Goal: Obtain resource: Obtain resource

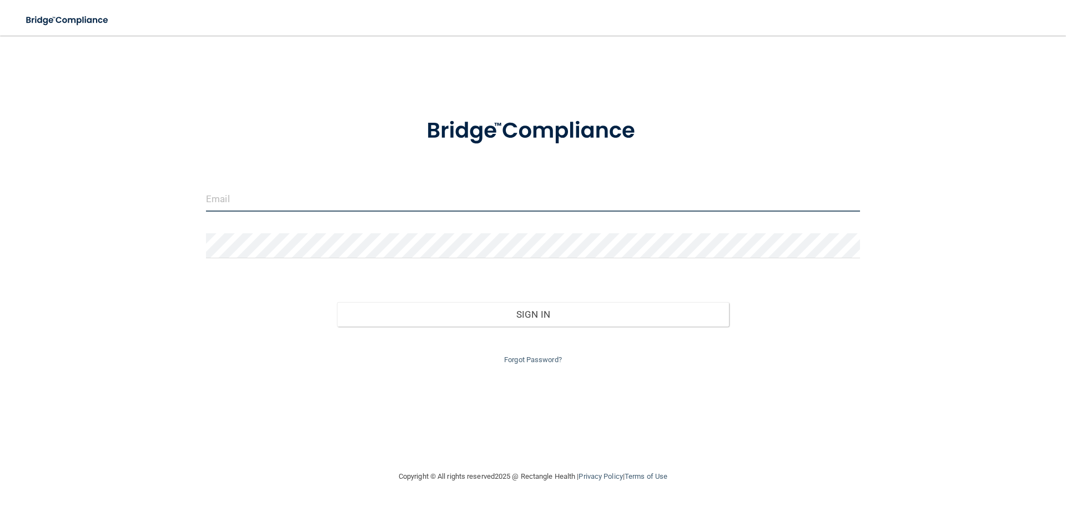
click at [250, 199] on input "email" at bounding box center [533, 199] width 654 height 25
type input "[EMAIL_ADDRESS][DOMAIN_NAME]"
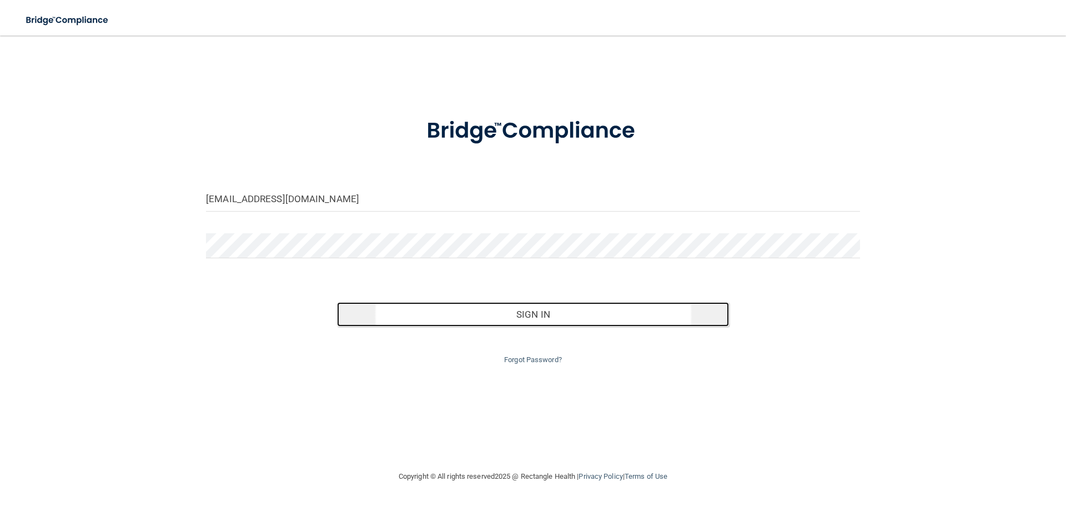
click at [505, 309] on button "Sign In" at bounding box center [533, 314] width 393 height 24
click at [537, 319] on button "Sign In" at bounding box center [533, 314] width 393 height 24
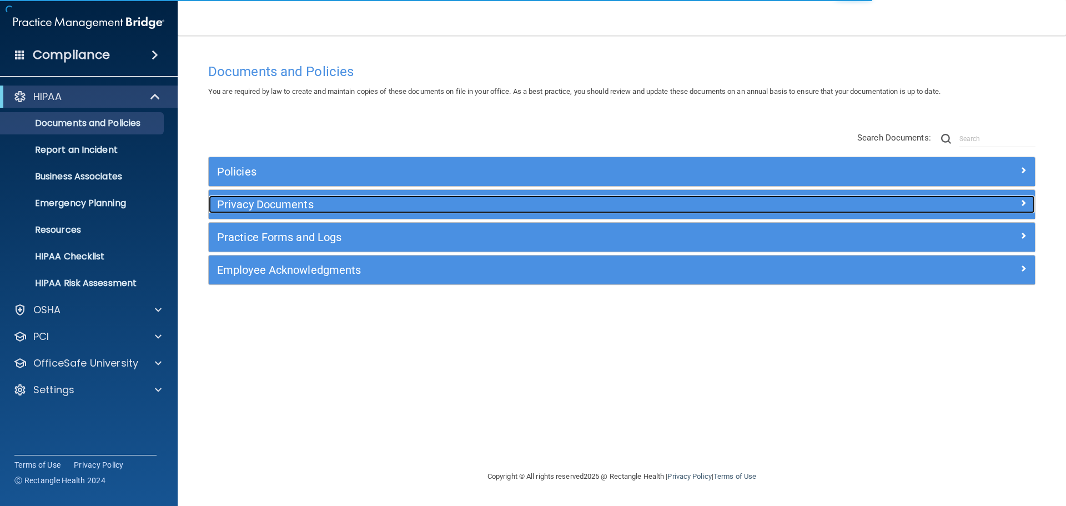
click at [272, 201] on h5 "Privacy Documents" at bounding box center [518, 204] width 603 height 12
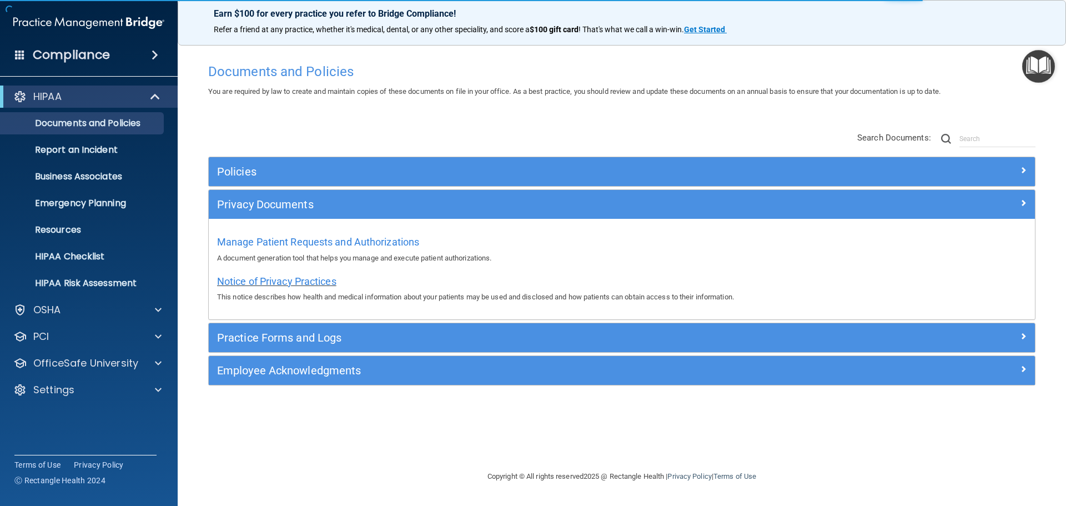
click at [243, 278] on span "Notice of Privacy Practices" at bounding box center [276, 282] width 119 height 12
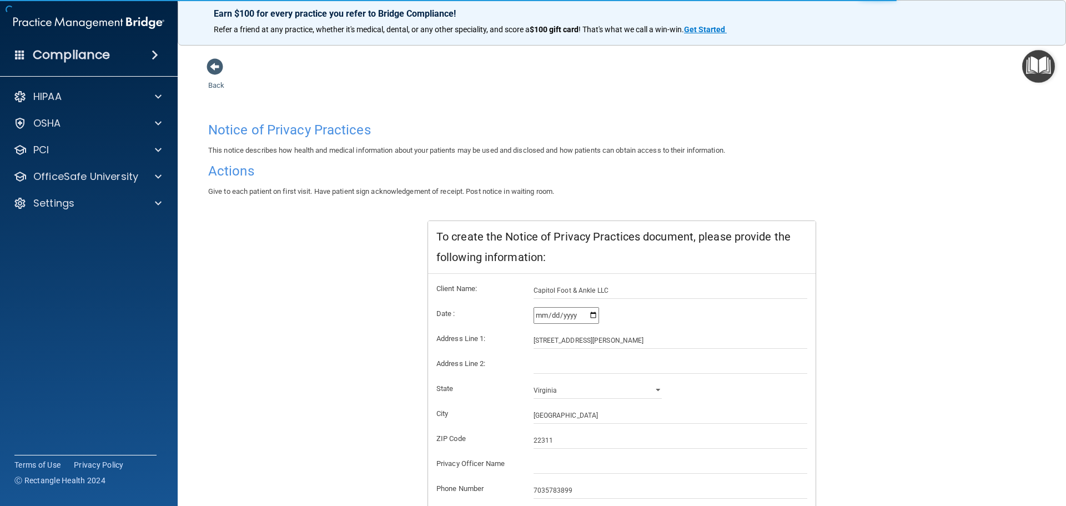
scroll to position [111, 0]
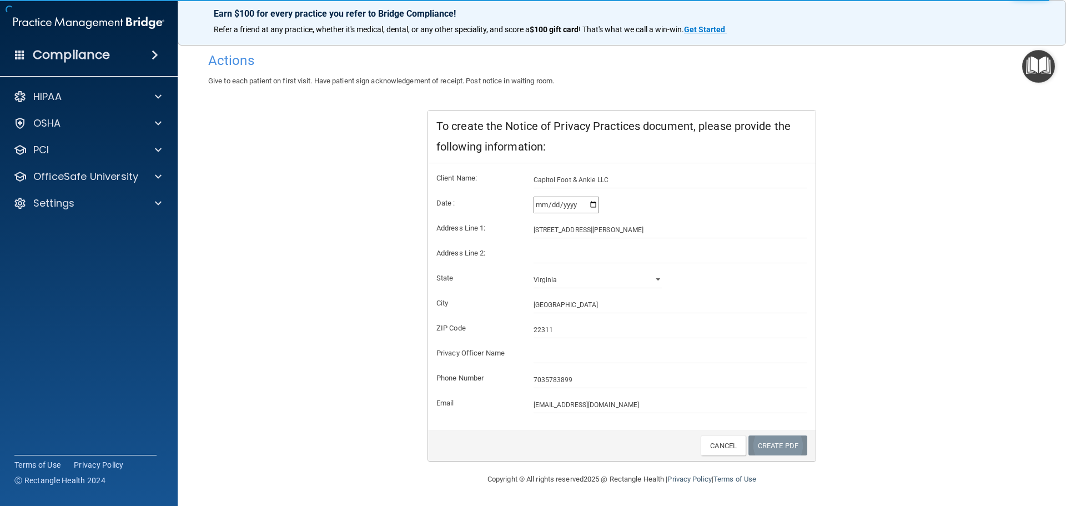
click at [768, 448] on link "Create PDF" at bounding box center [778, 445] width 59 height 21
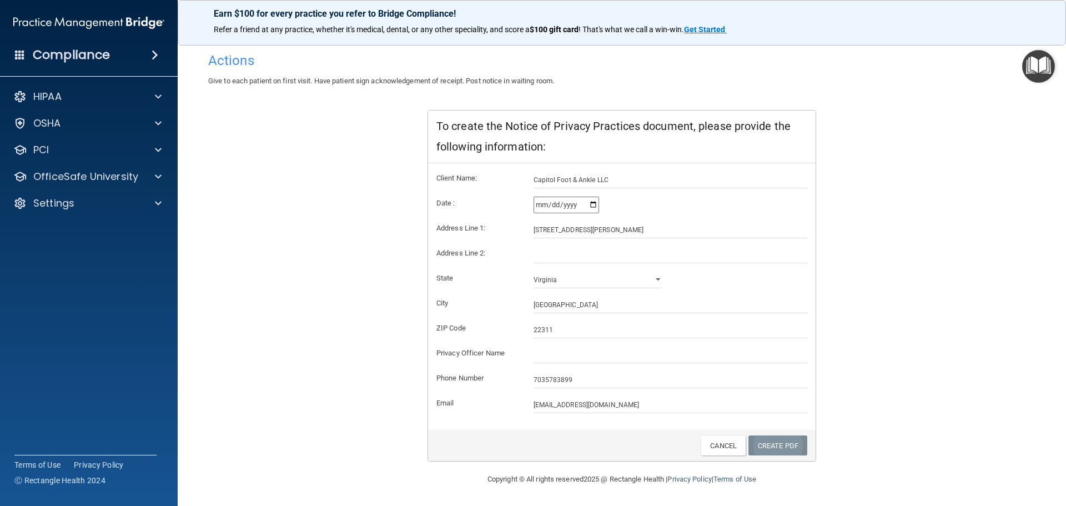
click at [758, 443] on link "Create PDF" at bounding box center [778, 445] width 59 height 21
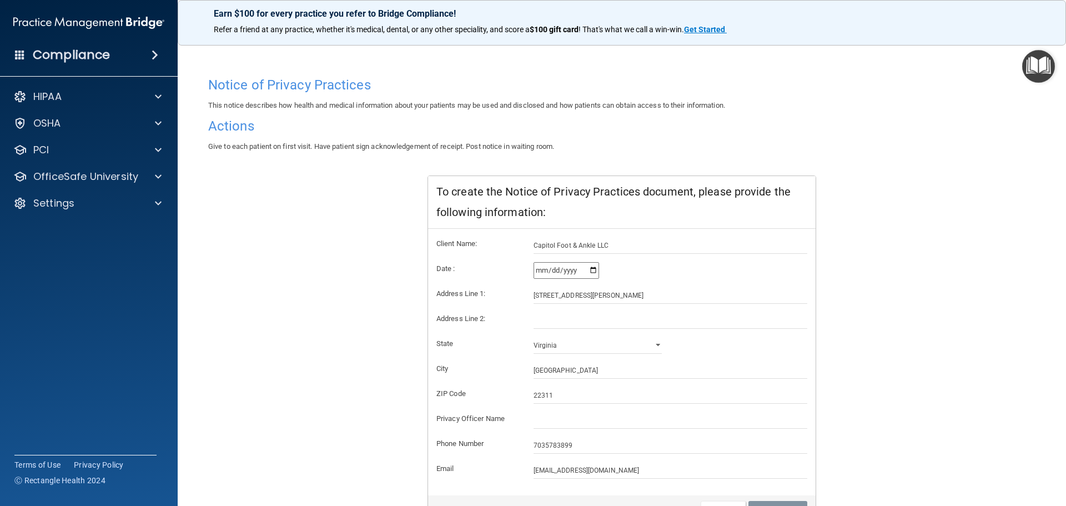
scroll to position [0, 0]
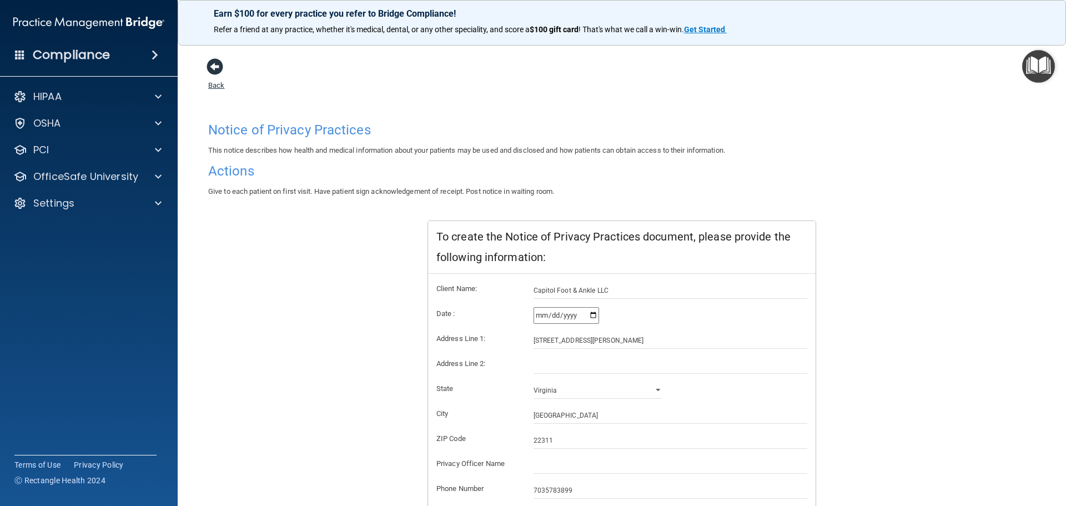
click at [218, 71] on span at bounding box center [215, 66] width 17 height 17
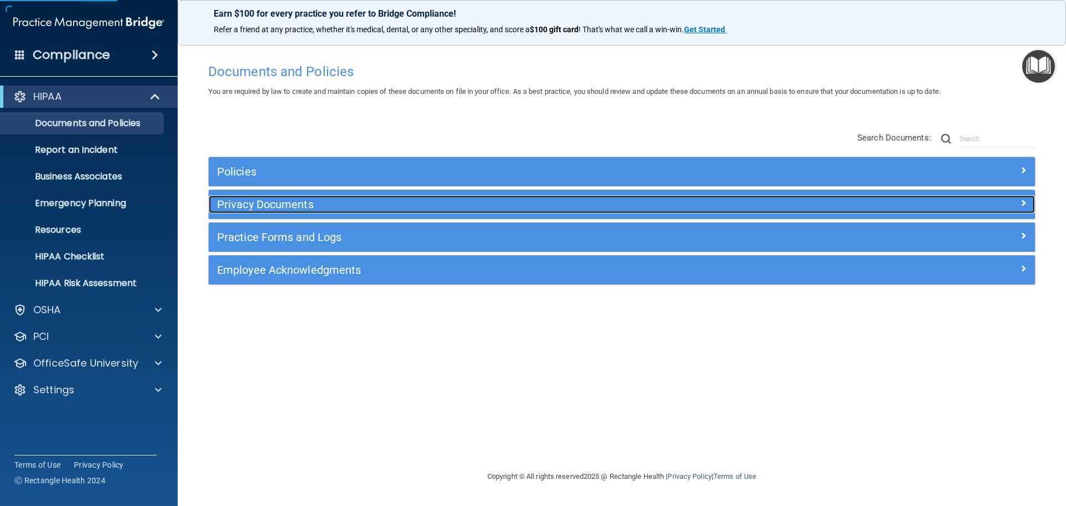
click at [274, 202] on h5 "Privacy Documents" at bounding box center [518, 204] width 603 height 12
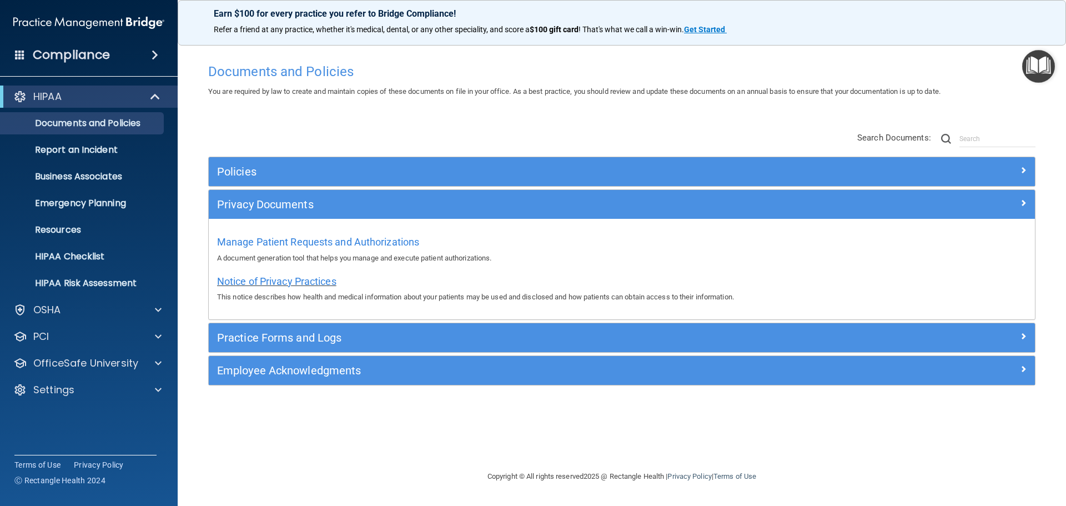
click at [242, 278] on span "Notice of Privacy Practices" at bounding box center [276, 282] width 119 height 12
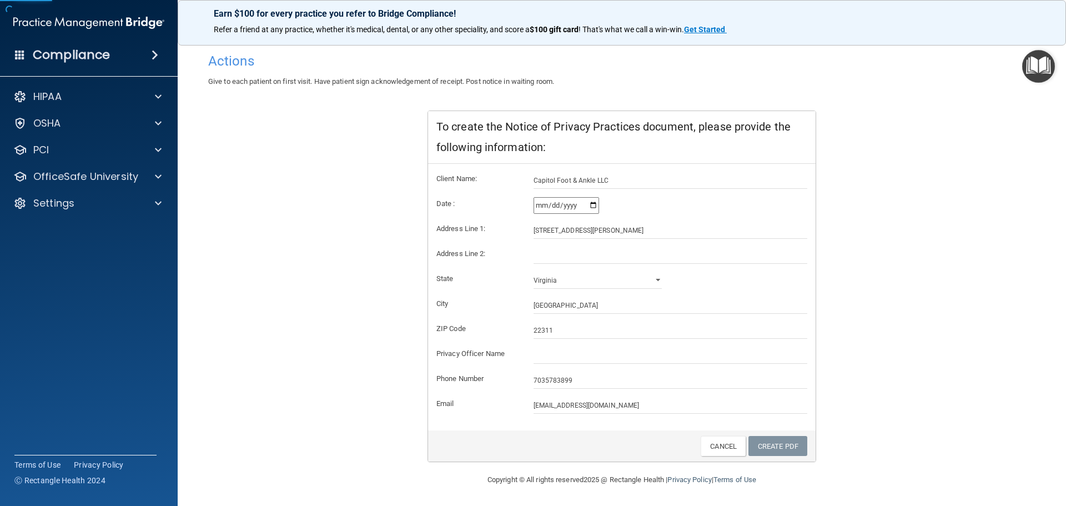
scroll to position [111, 0]
click at [725, 446] on link "Cancel" at bounding box center [723, 445] width 45 height 21
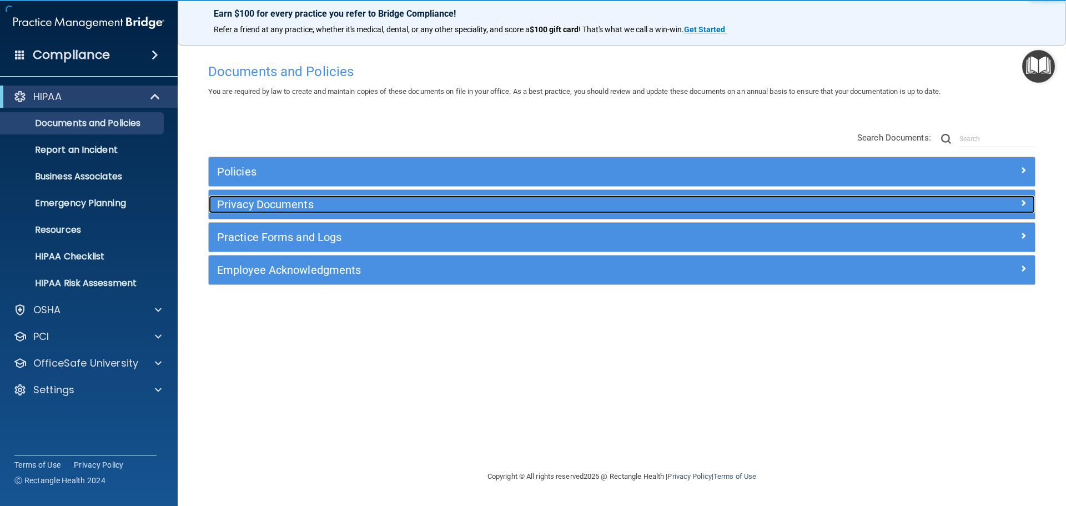
click at [326, 212] on div "Privacy Documents" at bounding box center [519, 205] width 620 height 18
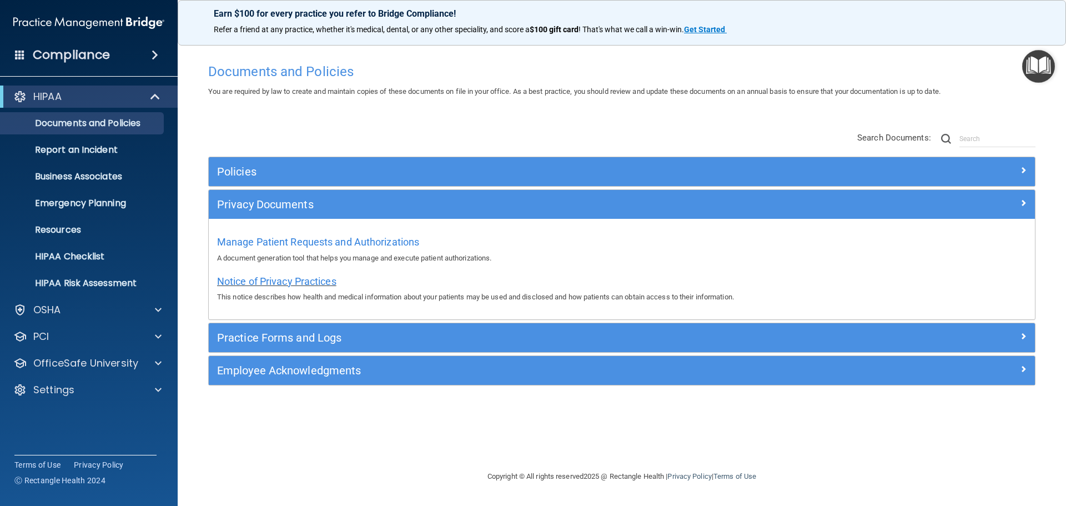
click at [257, 281] on span "Notice of Privacy Practices" at bounding box center [276, 282] width 119 height 12
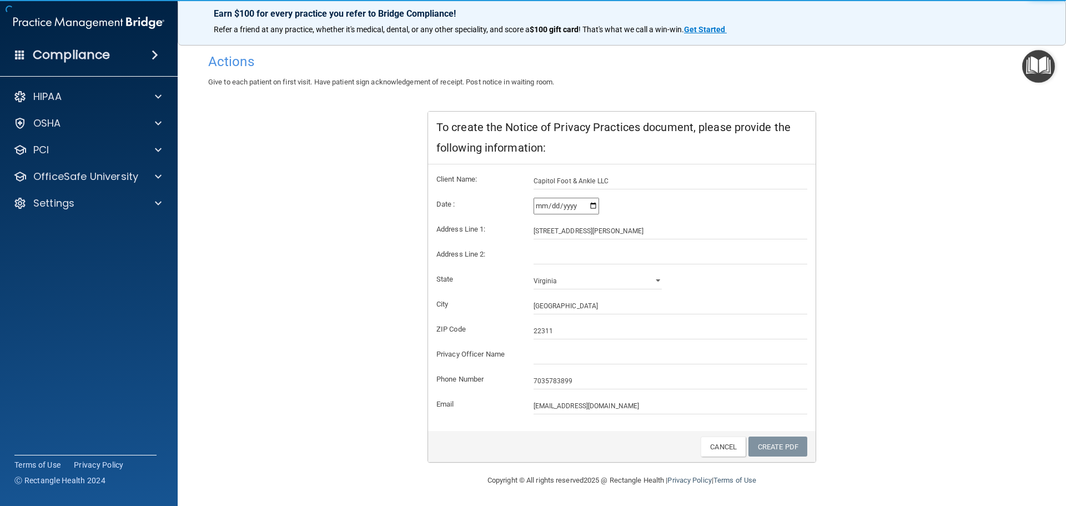
scroll to position [111, 0]
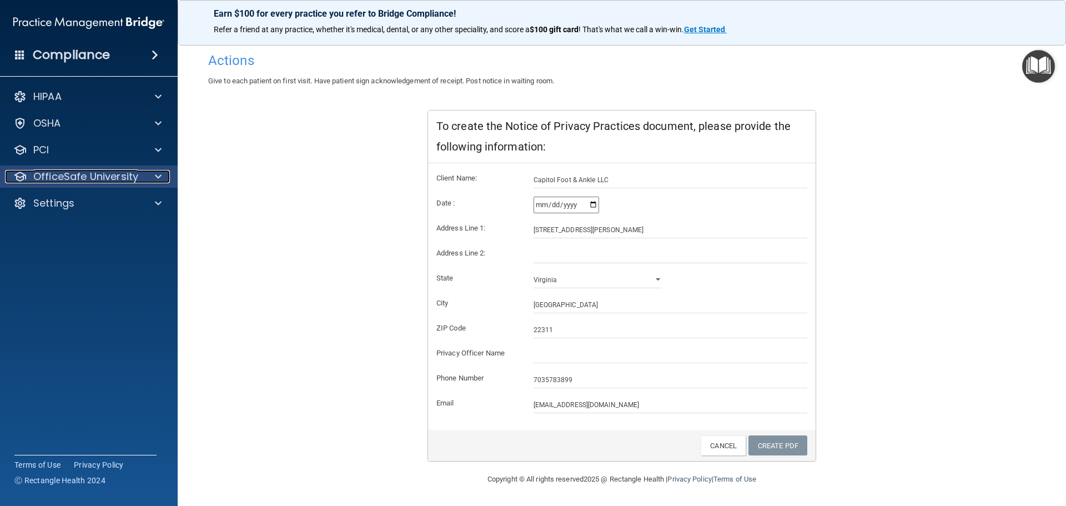
click at [43, 171] on p "OfficeSafe University" at bounding box center [85, 176] width 105 height 13
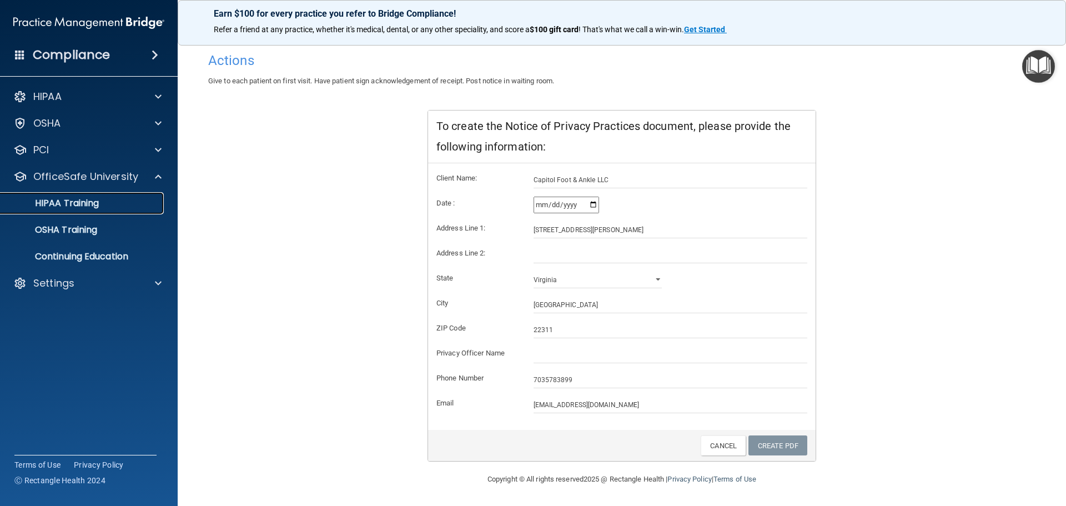
click at [49, 207] on p "HIPAA Training" at bounding box center [53, 203] width 92 height 11
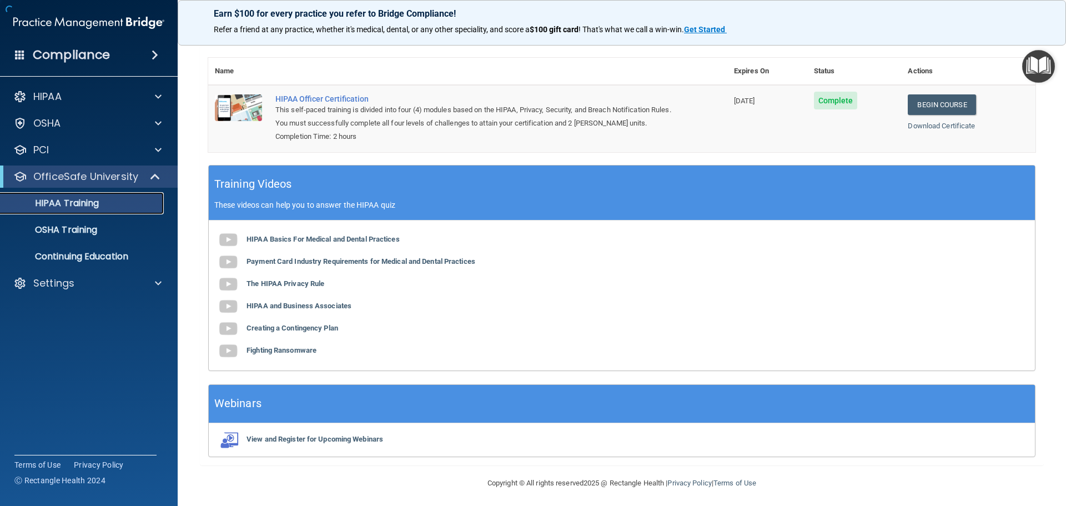
scroll to position [228, 0]
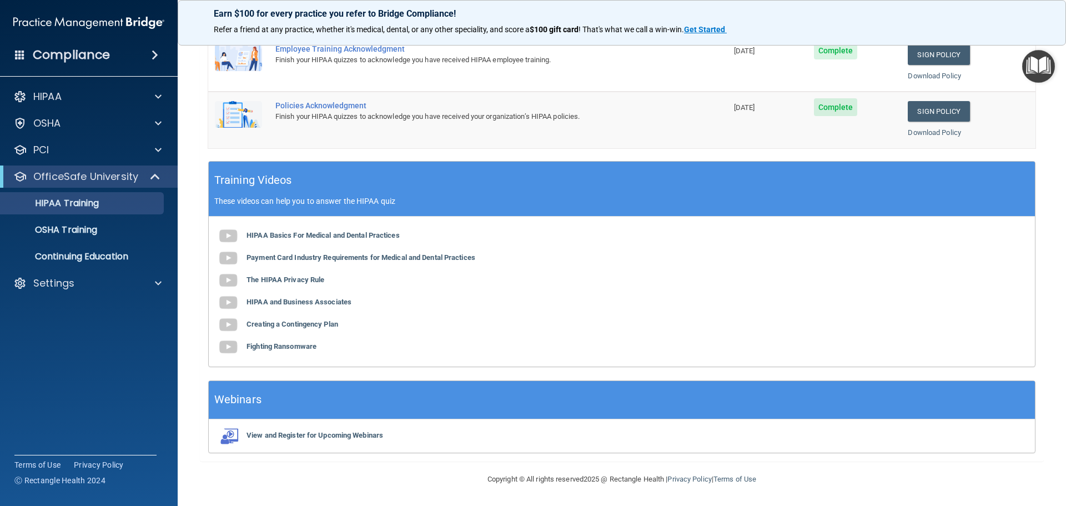
click at [81, 49] on h4 "Compliance" at bounding box center [71, 55] width 77 height 16
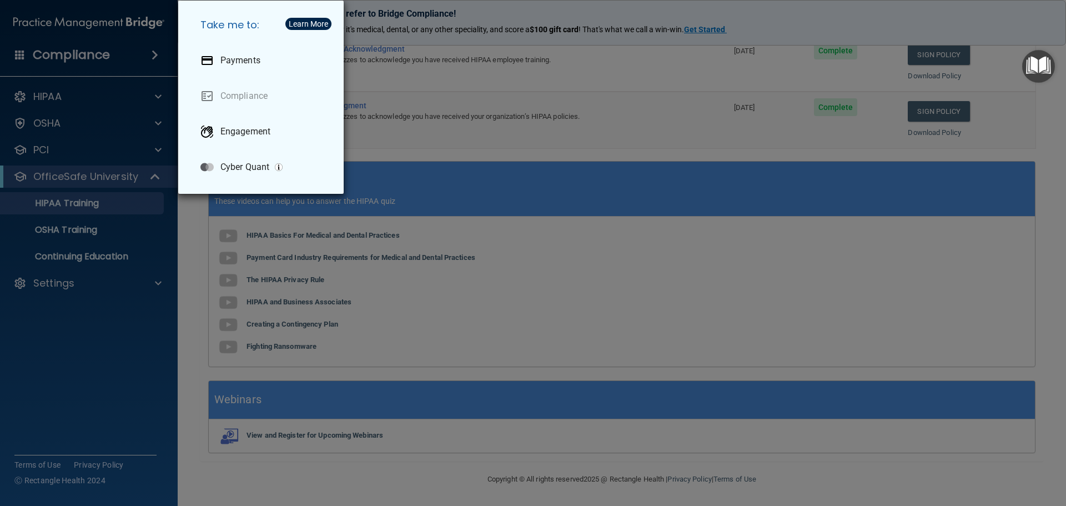
click at [62, 87] on div "Take me to: Payments Compliance Engagement Cyber Quant" at bounding box center [533, 253] width 1066 height 506
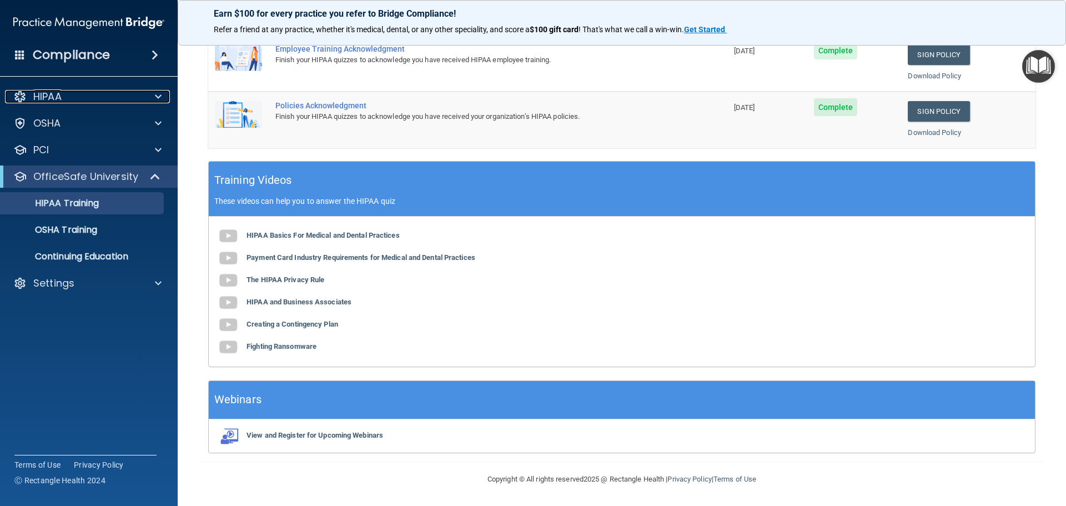
click at [66, 94] on div "HIPAA" at bounding box center [74, 96] width 138 height 13
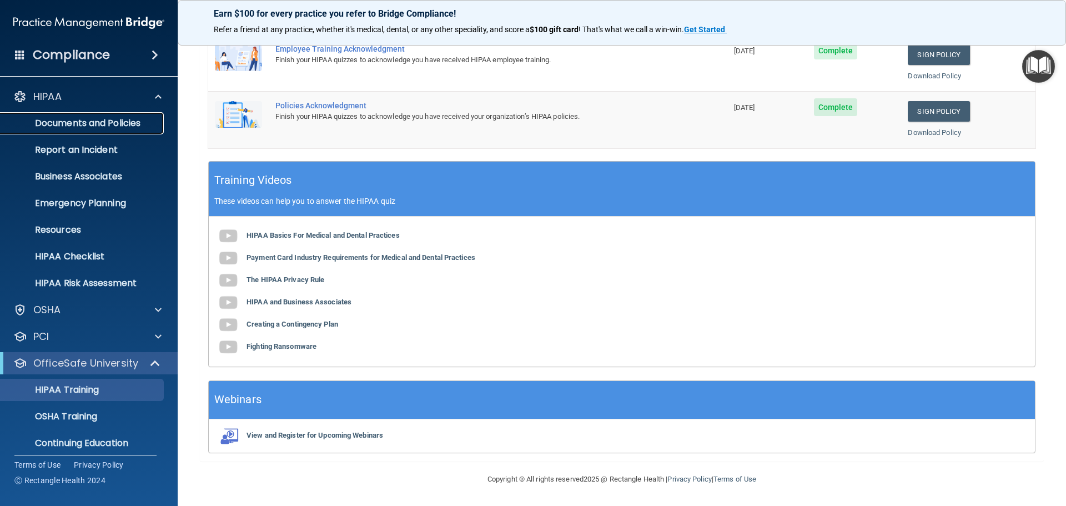
click at [93, 119] on p "Documents and Policies" at bounding box center [83, 123] width 152 height 11
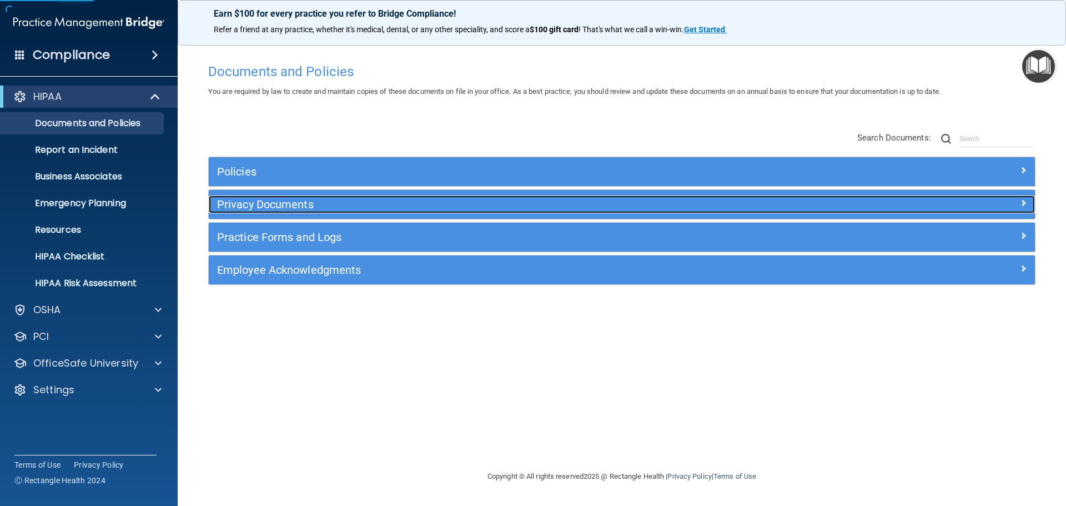
click at [274, 198] on h5 "Privacy Documents" at bounding box center [518, 204] width 603 height 12
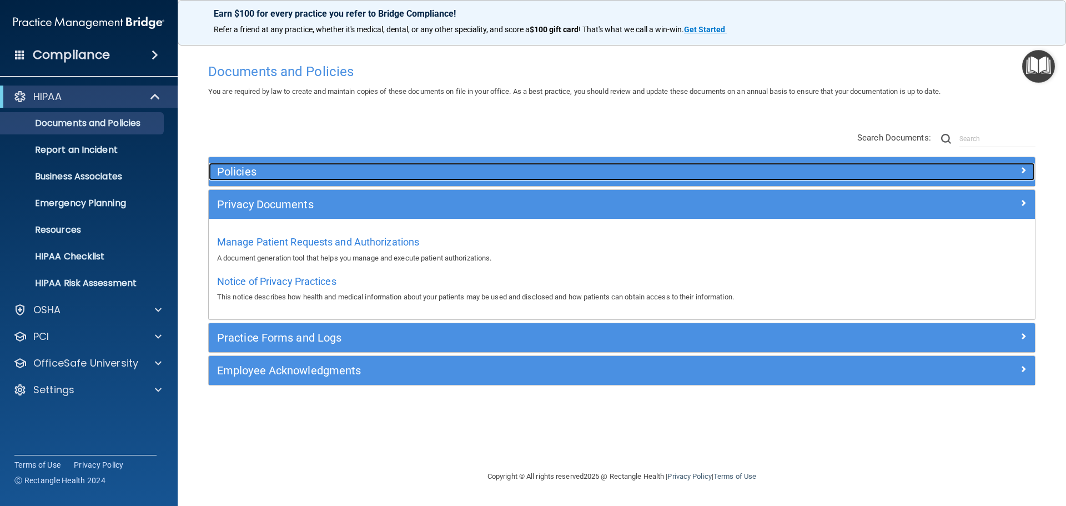
click at [271, 175] on h5 "Policies" at bounding box center [518, 172] width 603 height 12
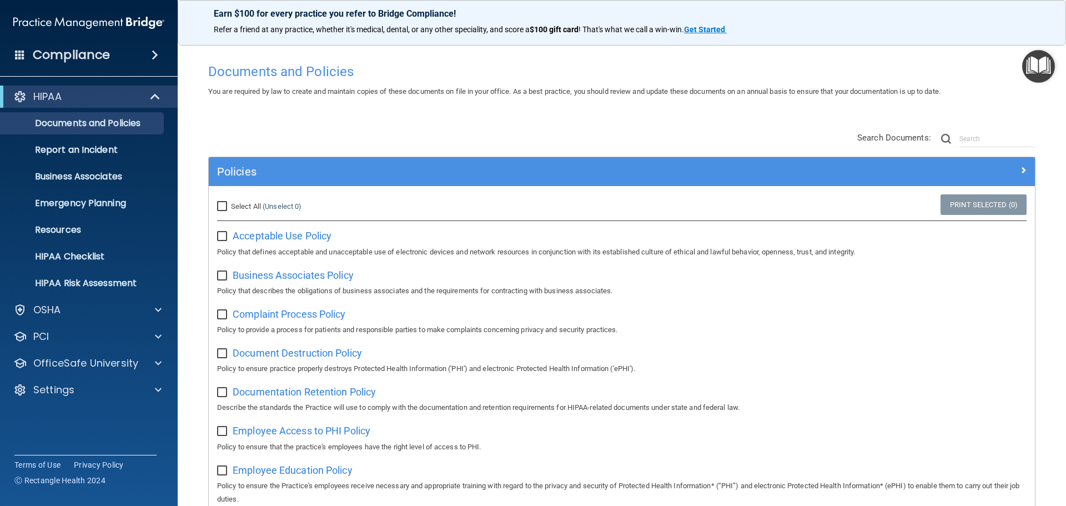
click at [272, 182] on div "Policies" at bounding box center [622, 171] width 827 height 29
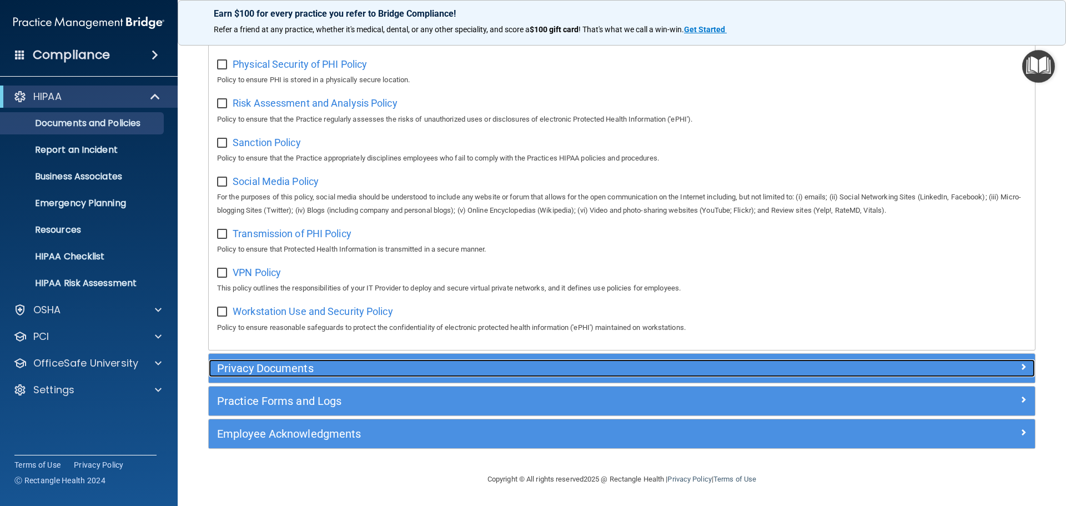
click at [273, 374] on h5 "Privacy Documents" at bounding box center [518, 368] width 603 height 12
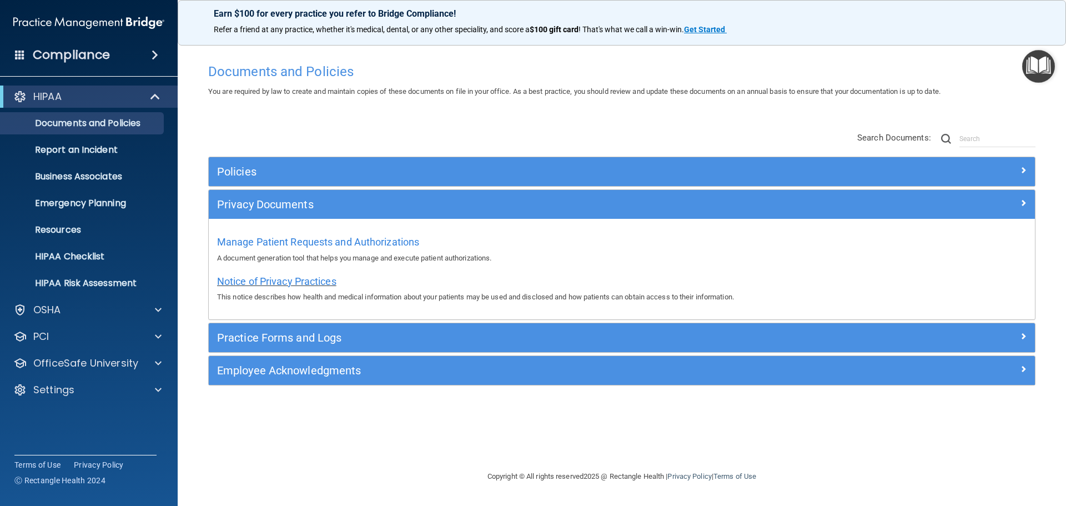
click at [269, 276] on span "Notice of Privacy Practices" at bounding box center [276, 282] width 119 height 12
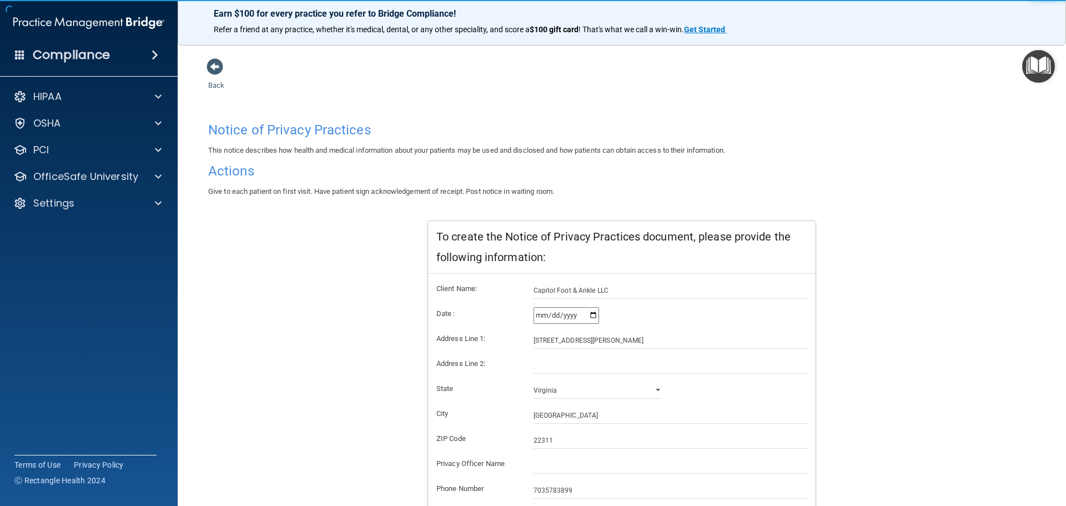
scroll to position [111, 0]
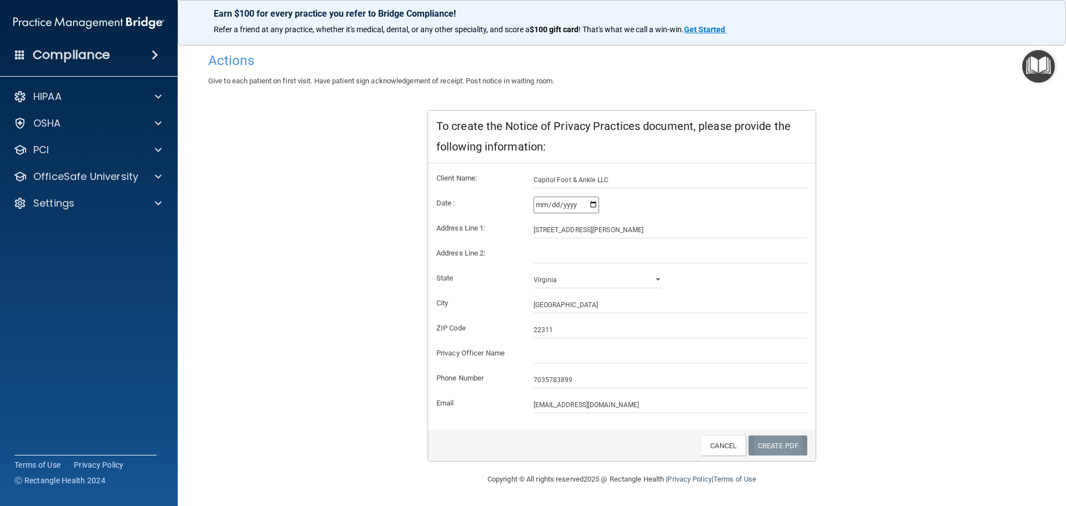
click at [757, 447] on link "Create PDF" at bounding box center [778, 445] width 59 height 21
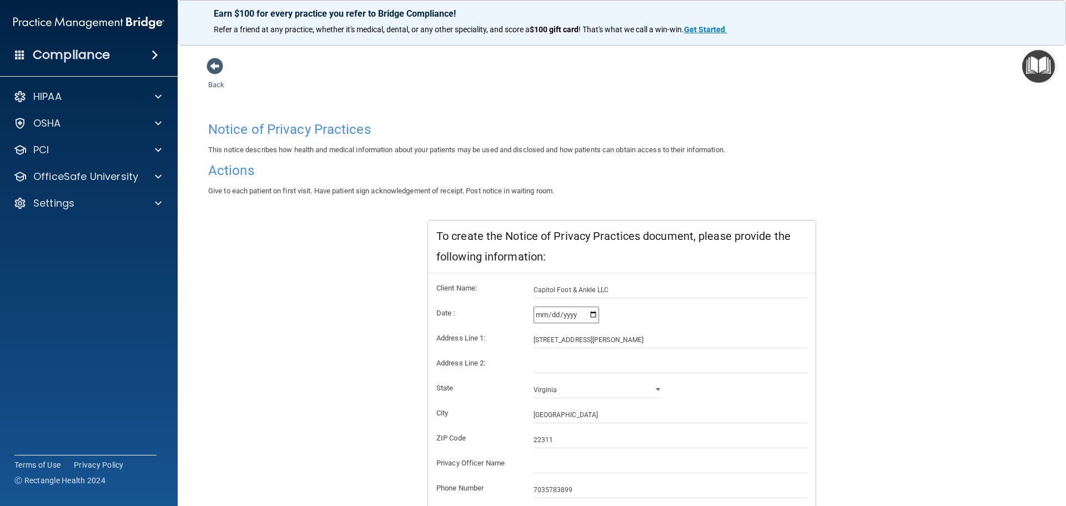
scroll to position [0, 0]
click at [704, 31] on strong "Get Started" at bounding box center [704, 29] width 41 height 9
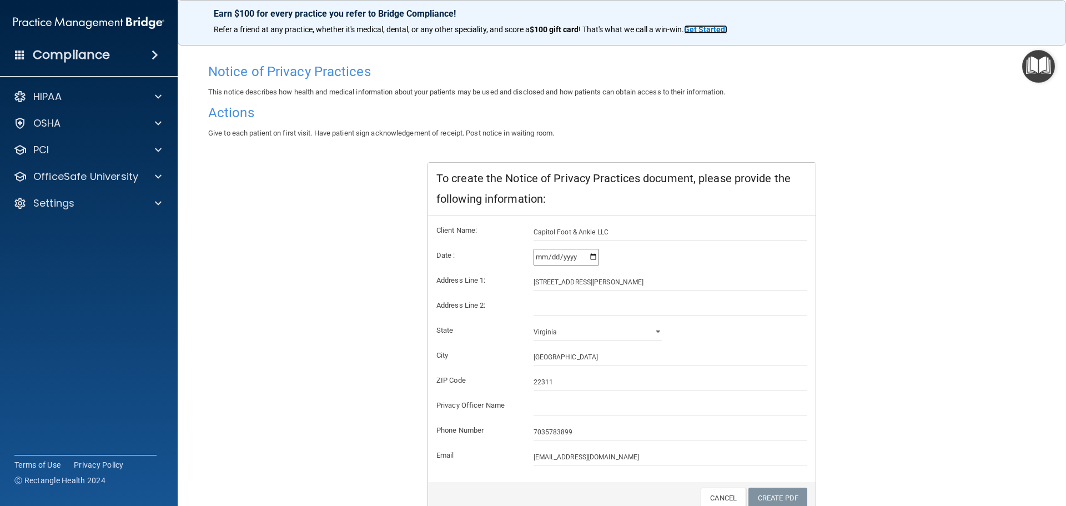
scroll to position [111, 0]
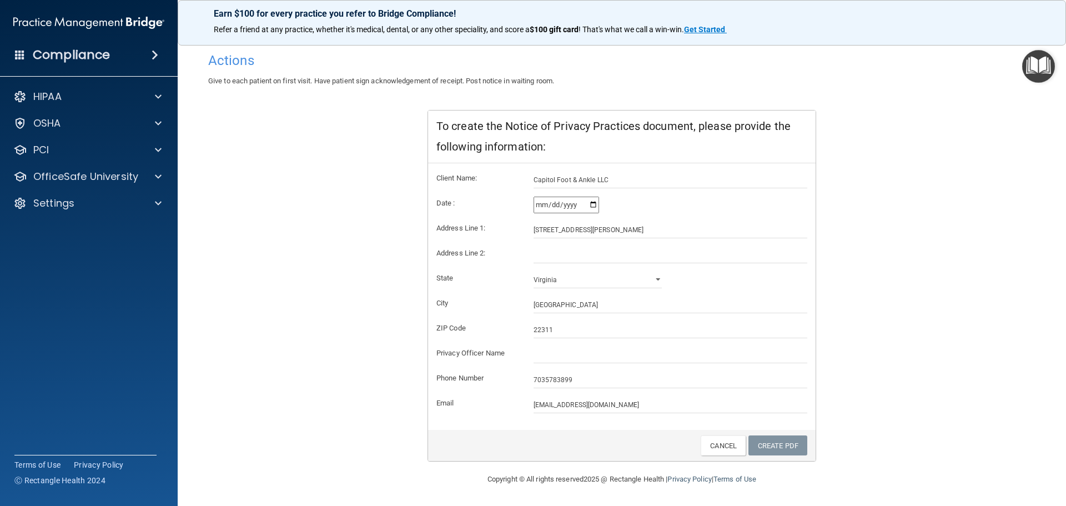
click at [786, 462] on div "Copyright © All rights reserved 2025 @ Rectangle Health | Privacy Policy | Term…" at bounding box center [621, 480] width 405 height 36
drag, startPoint x: 785, startPoint y: 453, endPoint x: 785, endPoint y: 446, distance: 6.7
click at [785, 451] on link "Create PDF" at bounding box center [778, 445] width 59 height 21
click at [589, 204] on input "[DATE]" at bounding box center [567, 205] width 66 height 17
click at [242, 59] on h4 "Actions" at bounding box center [622, 60] width 828 height 14
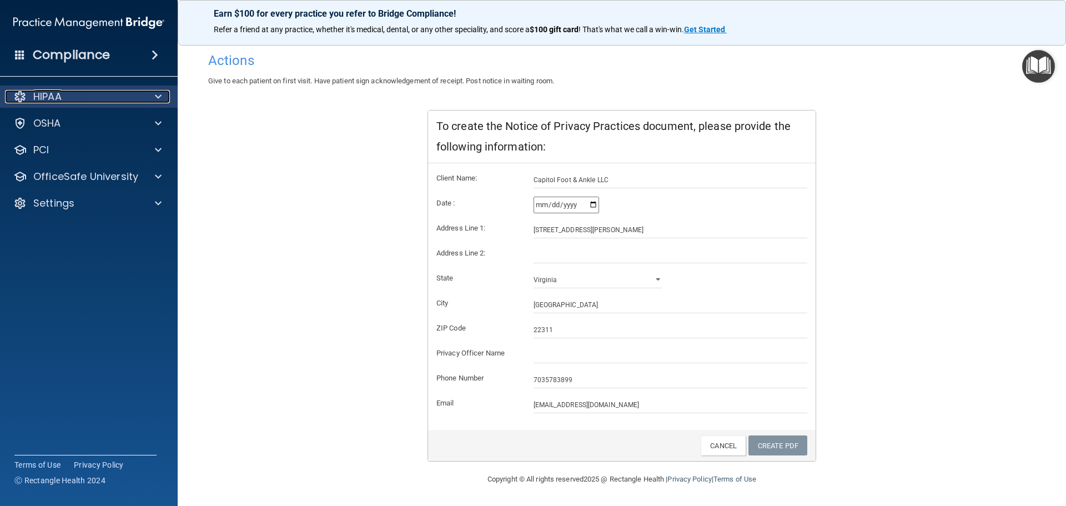
click at [39, 97] on p "HIPAA" at bounding box center [47, 96] width 28 height 13
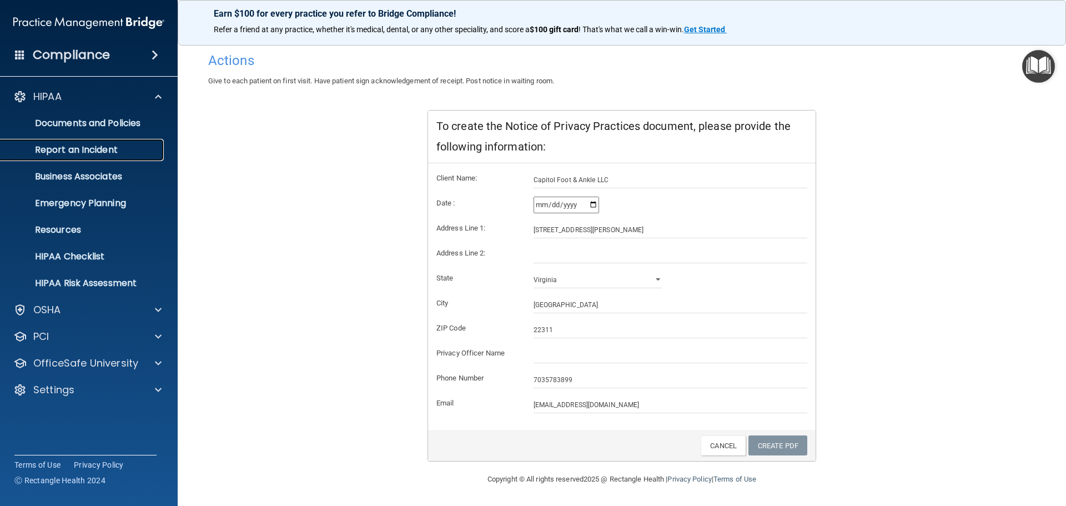
click at [92, 146] on p "Report an Incident" at bounding box center [83, 149] width 152 height 11
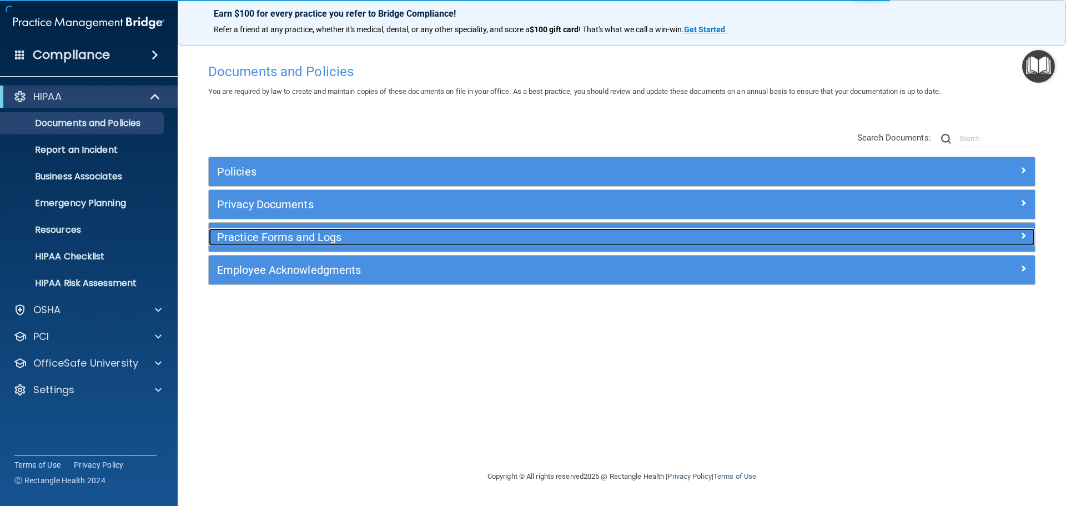
click at [240, 239] on h5 "Practice Forms and Logs" at bounding box center [518, 237] width 603 height 12
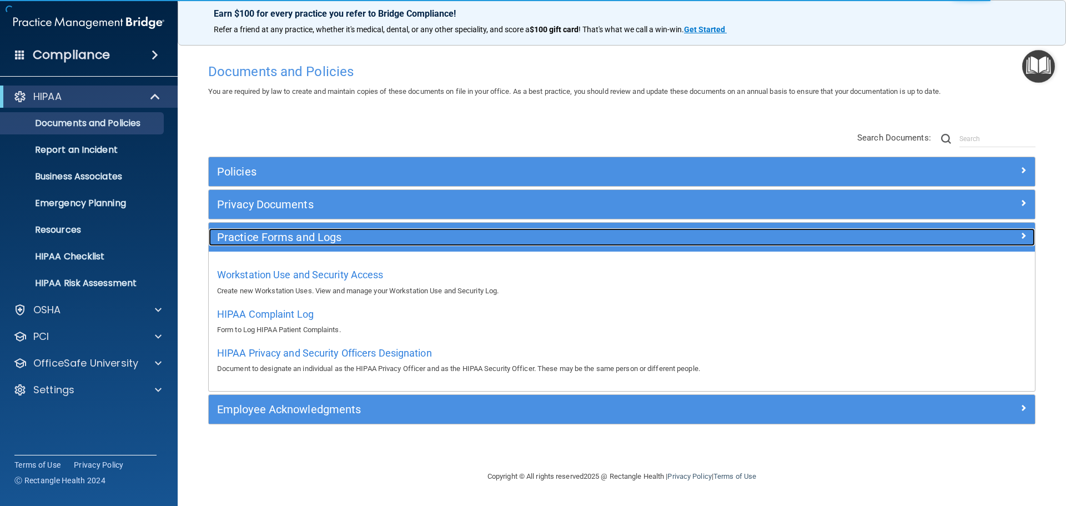
click at [295, 237] on h5 "Practice Forms and Logs" at bounding box center [518, 237] width 603 height 12
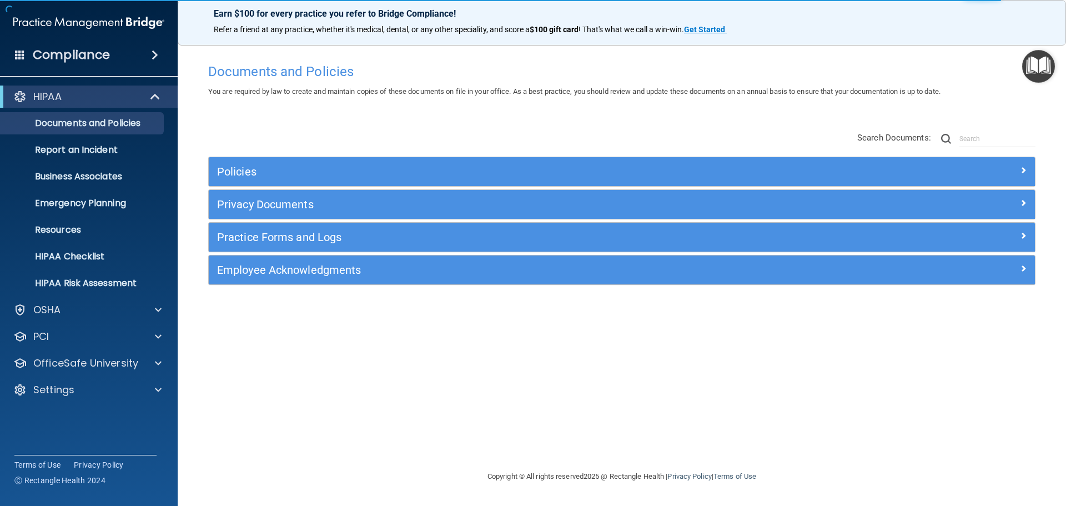
click at [300, 216] on div "Privacy Documents" at bounding box center [622, 204] width 827 height 29
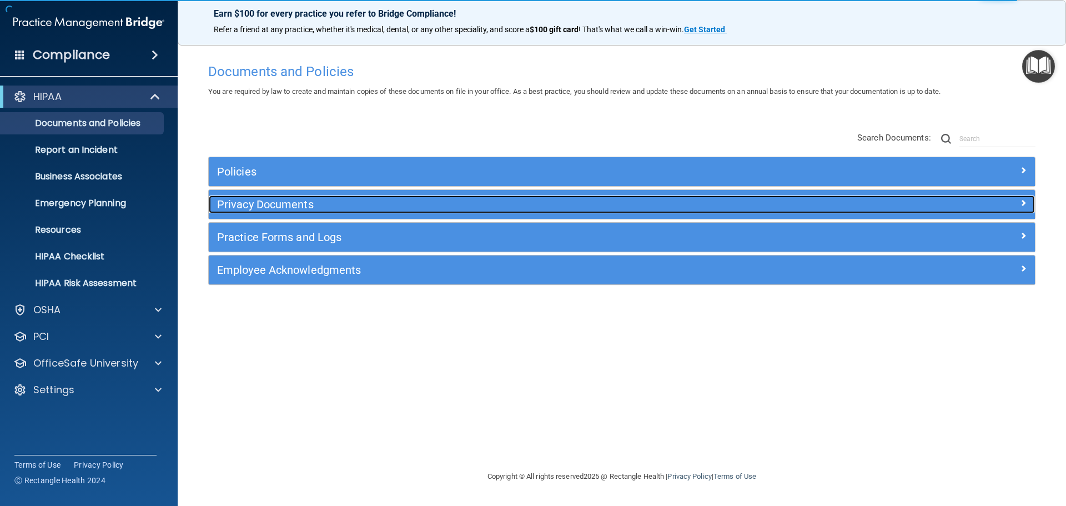
click at [305, 207] on h5 "Privacy Documents" at bounding box center [518, 204] width 603 height 12
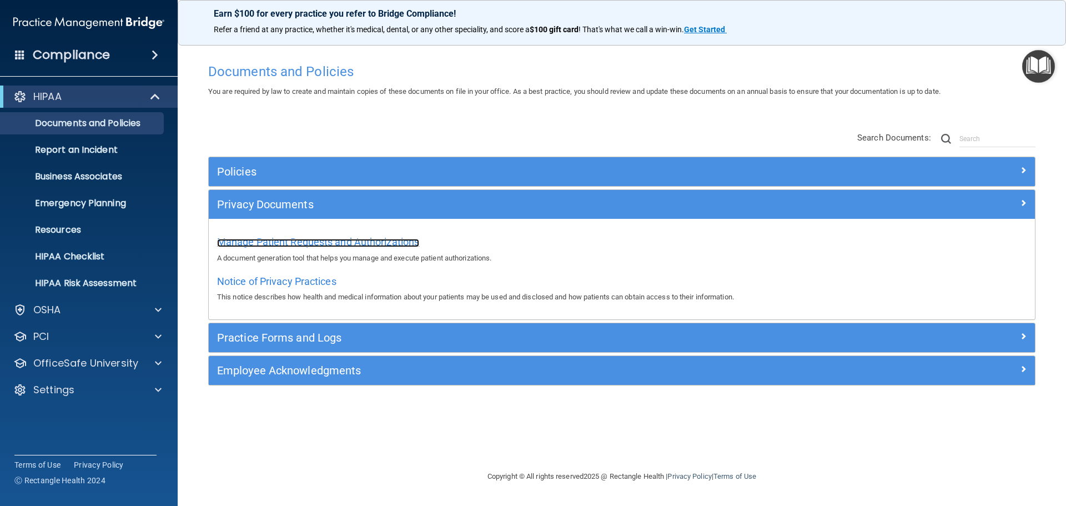
click at [268, 244] on span "Manage Patient Requests and Authorizations" at bounding box center [318, 242] width 202 height 12
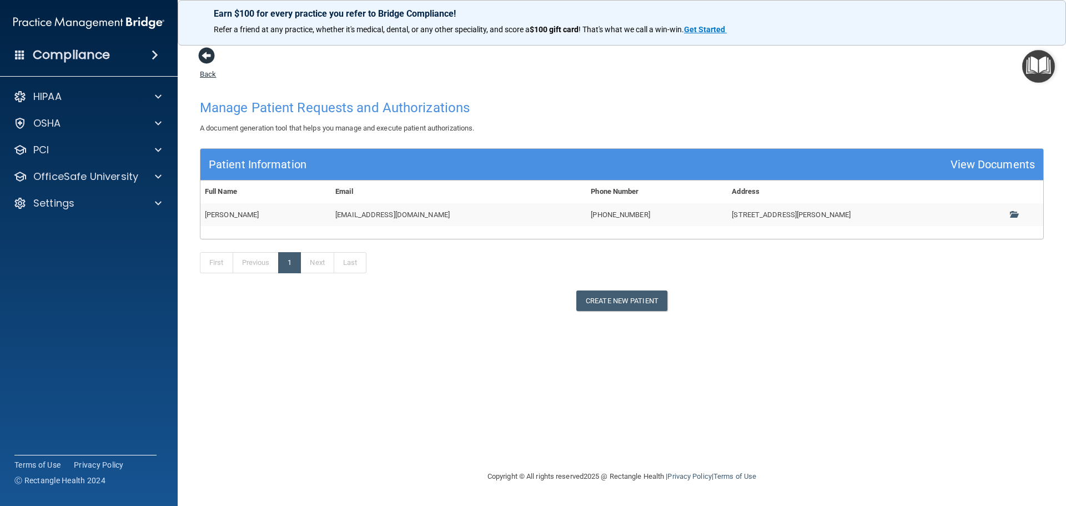
click at [208, 55] on span at bounding box center [206, 55] width 17 height 17
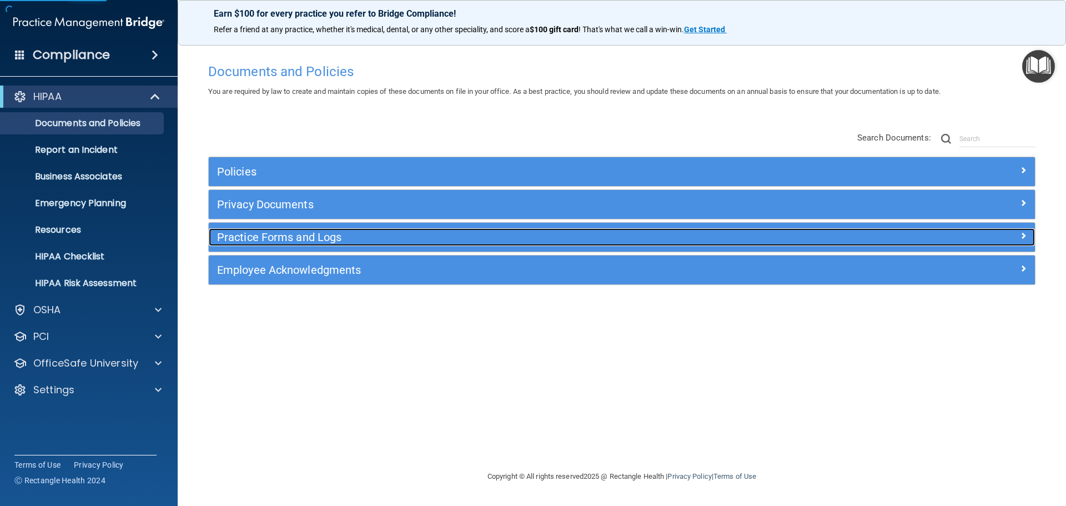
click at [279, 234] on h5 "Practice Forms and Logs" at bounding box center [518, 237] width 603 height 12
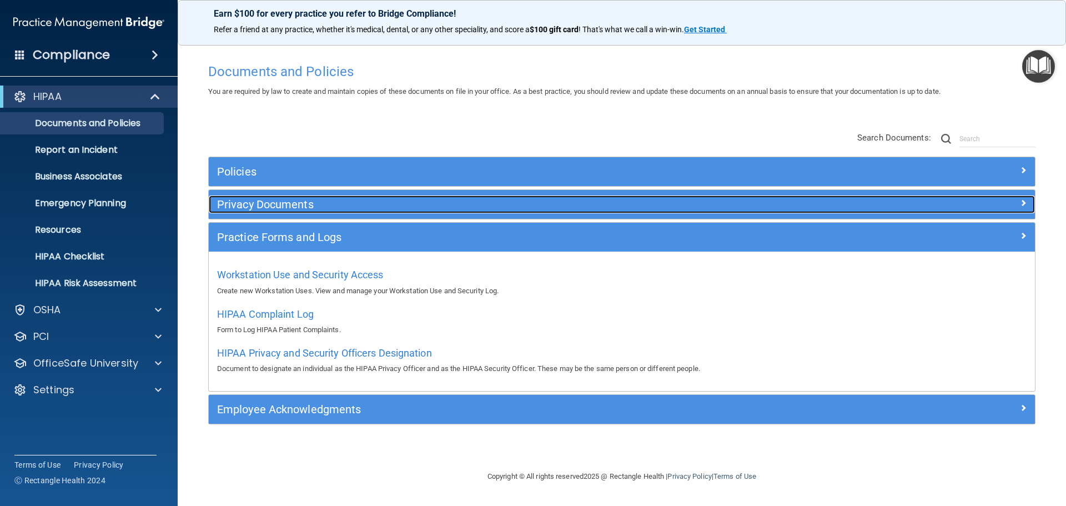
click at [296, 203] on h5 "Privacy Documents" at bounding box center [518, 204] width 603 height 12
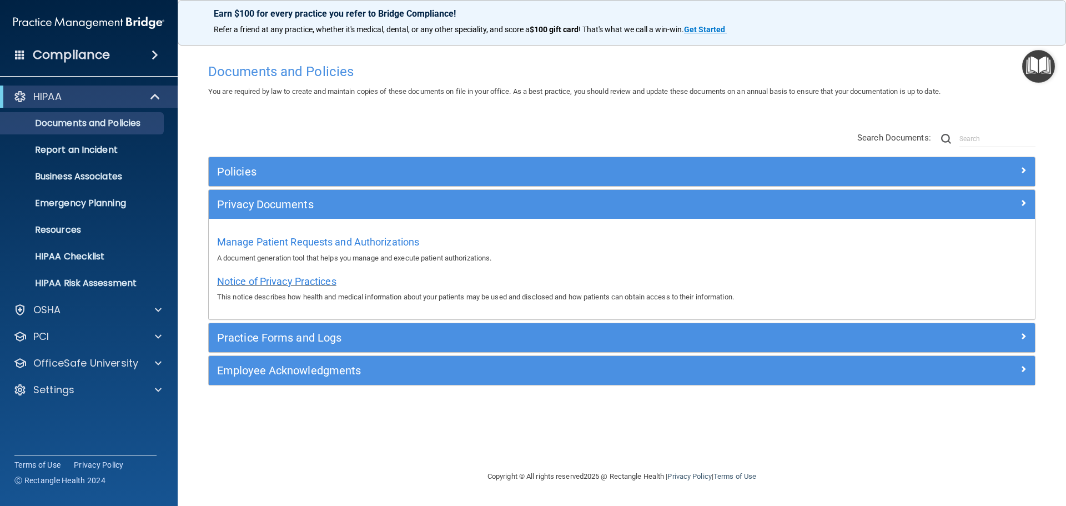
click at [306, 278] on span "Notice of Privacy Practices" at bounding box center [276, 282] width 119 height 12
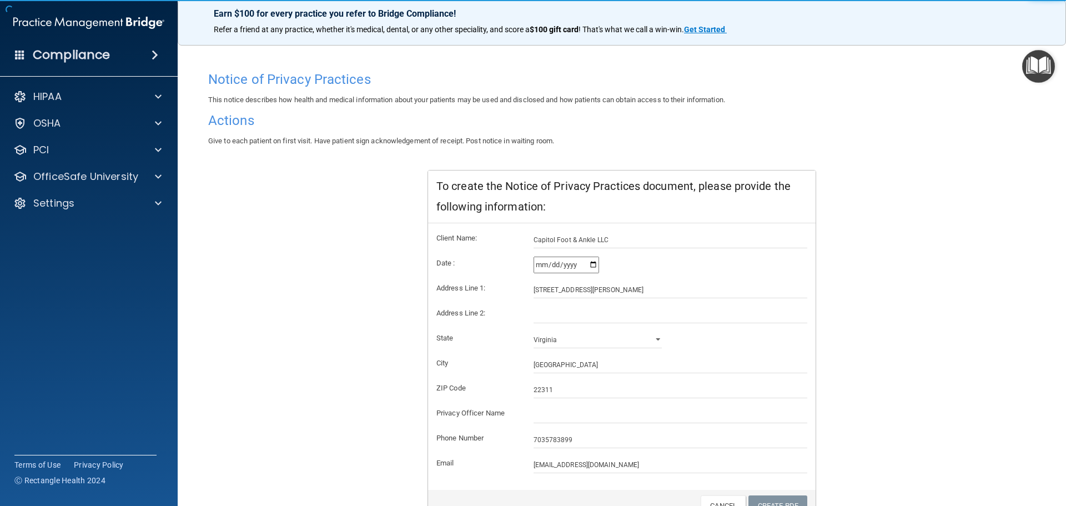
scroll to position [111, 0]
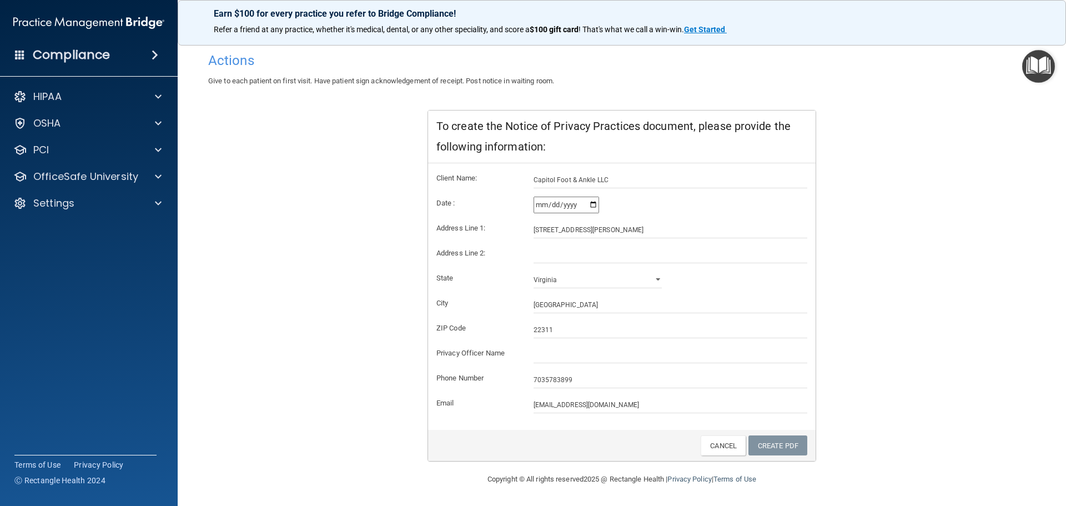
click at [660, 279] on div "[US_STATE] [US_STATE] [US_STATE] [US_STATE] [US_STATE] [US_STATE] [US_STATE] [U…" at bounding box center [598, 280] width 146 height 17
click at [655, 280] on select "[US_STATE] [US_STATE] [US_STATE] [US_STATE] [US_STATE] [US_STATE] [US_STATE] [U…" at bounding box center [598, 280] width 129 height 17
click at [534, 272] on select "[US_STATE] [US_STATE] [US_STATE] [US_STATE] [US_STATE] [US_STATE] [US_STATE] [U…" at bounding box center [598, 280] width 129 height 17
click at [630, 183] on input "Capitol Foot & Ankle LLC" at bounding box center [671, 180] width 274 height 17
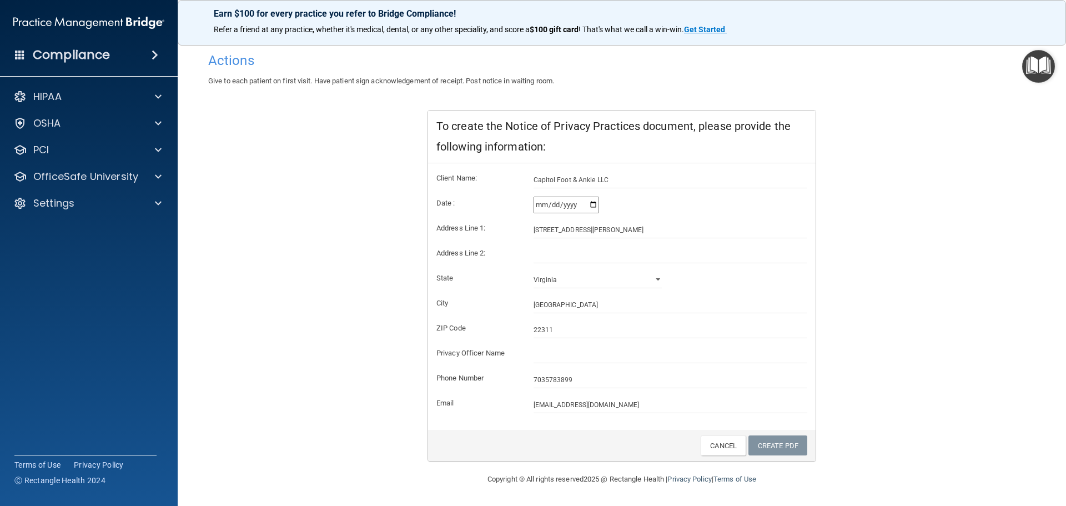
click at [648, 271] on form "Client Name: Capitol Foot & Ankle LLC Date : [DATE] Address Line 1: [GEOGRAPHIC…" at bounding box center [622, 293] width 371 height 242
click at [592, 203] on input "[DATE]" at bounding box center [567, 205] width 66 height 17
click at [720, 441] on link "Cancel" at bounding box center [723, 445] width 45 height 21
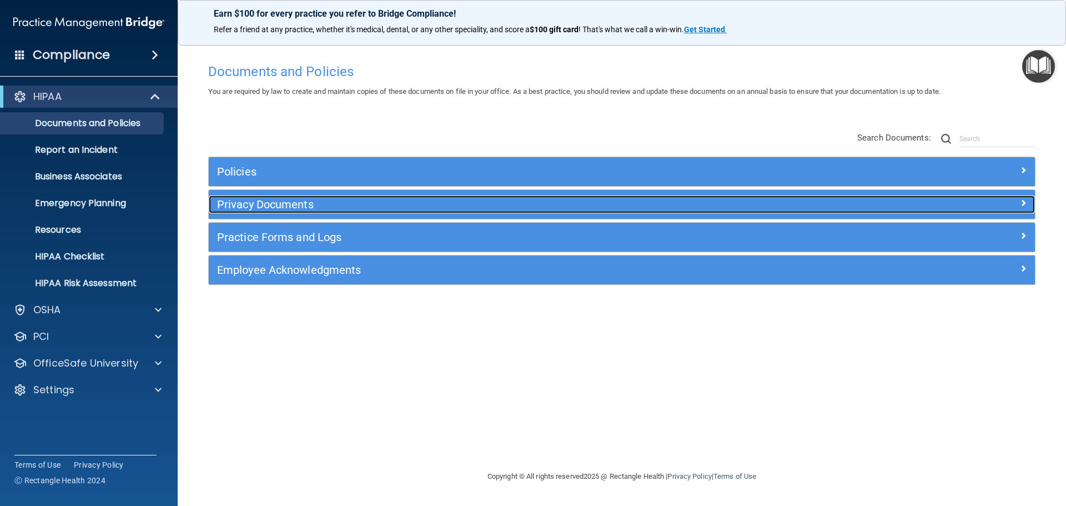
click at [244, 204] on h5 "Privacy Documents" at bounding box center [518, 204] width 603 height 12
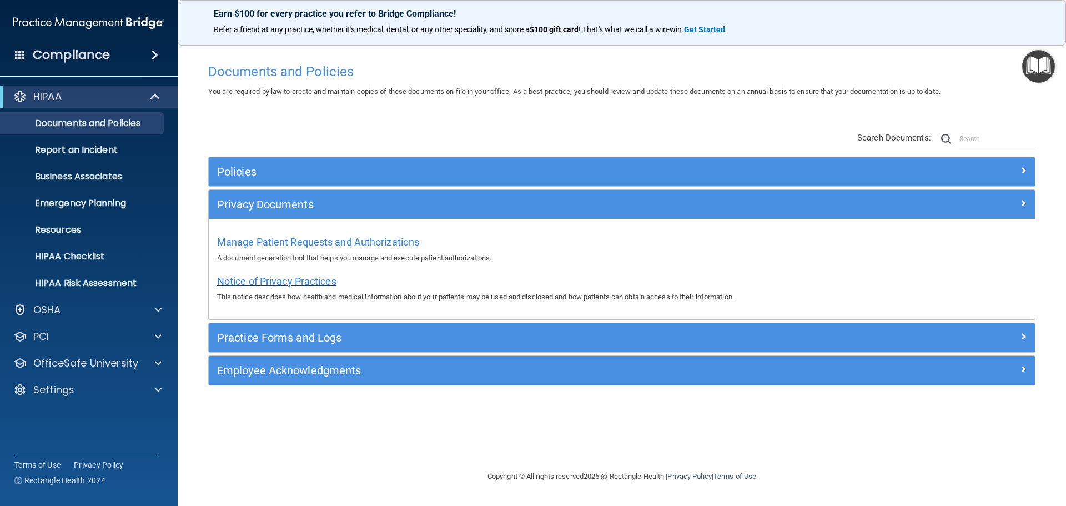
click at [242, 278] on span "Notice of Privacy Practices" at bounding box center [276, 282] width 119 height 12
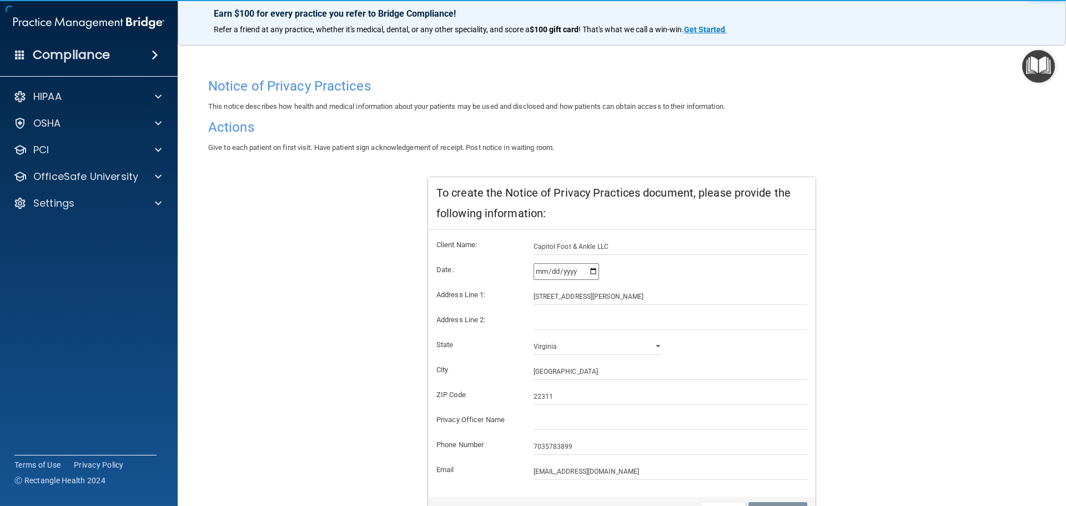
scroll to position [111, 0]
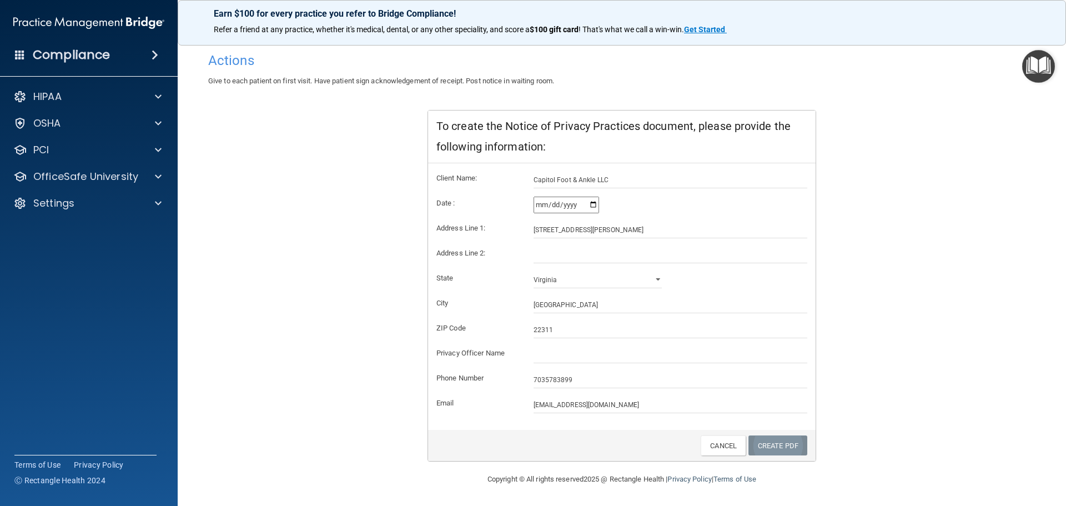
click at [774, 451] on link "Create PDF" at bounding box center [778, 445] width 59 height 21
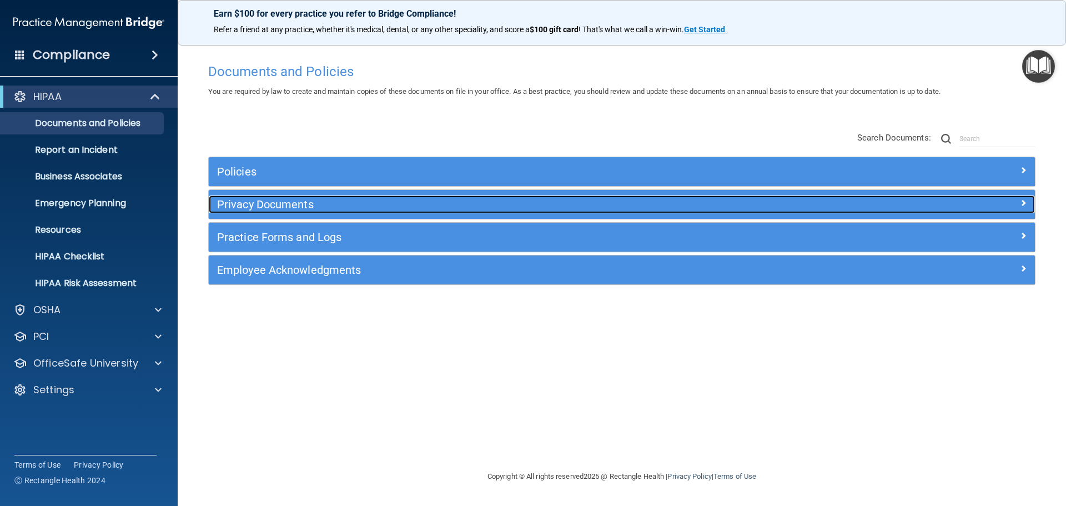
click at [259, 213] on div "Privacy Documents" at bounding box center [519, 205] width 620 height 18
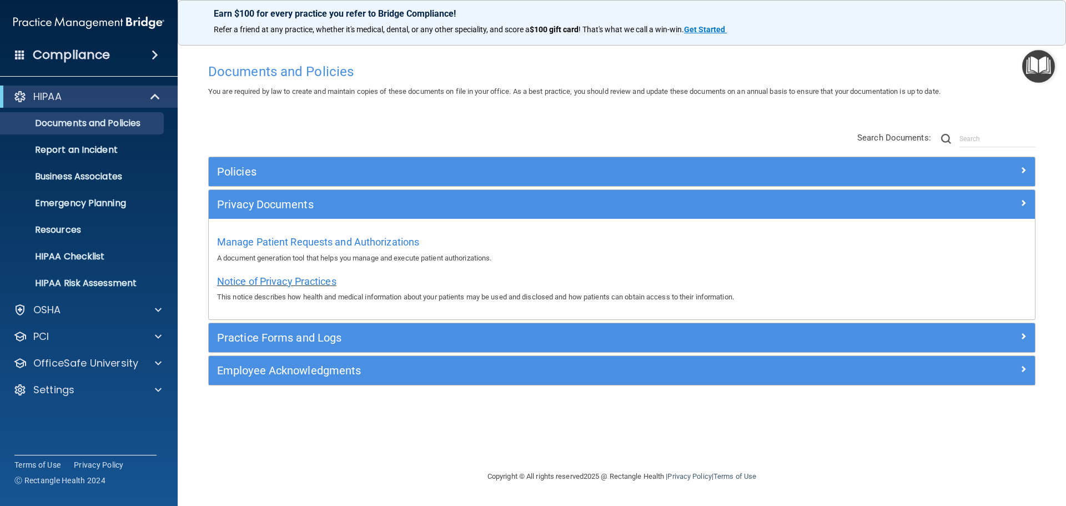
click at [253, 282] on span "Notice of Privacy Practices" at bounding box center [276, 282] width 119 height 12
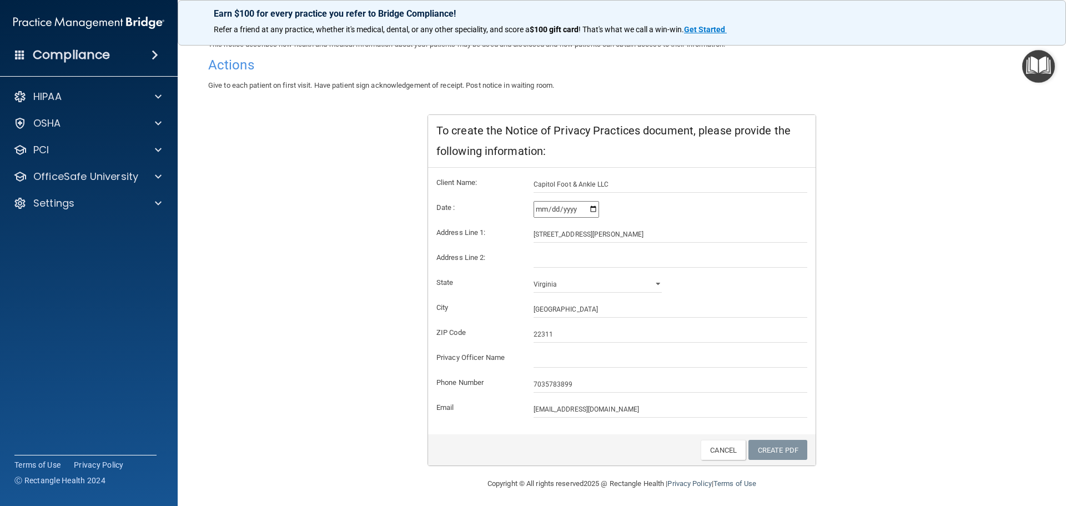
scroll to position [111, 0]
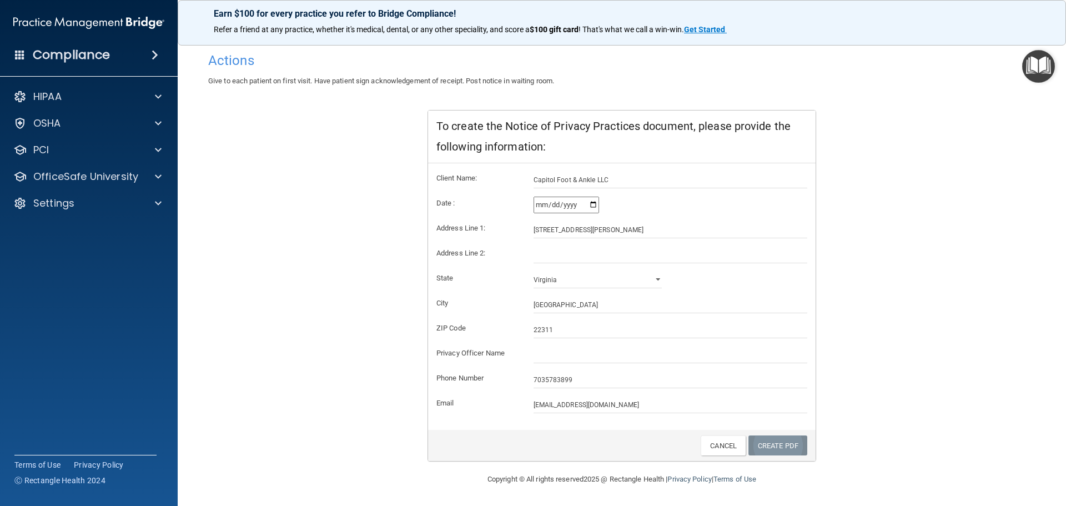
click at [765, 443] on link "Create PDF" at bounding box center [778, 445] width 59 height 21
click at [620, 175] on input "Capitol Foot & Ankle LLC" at bounding box center [671, 180] width 274 height 17
click at [634, 229] on input "[STREET_ADDRESS][PERSON_NAME]" at bounding box center [671, 230] width 274 height 17
click at [570, 334] on input "22311" at bounding box center [671, 330] width 274 height 17
type input "22311"
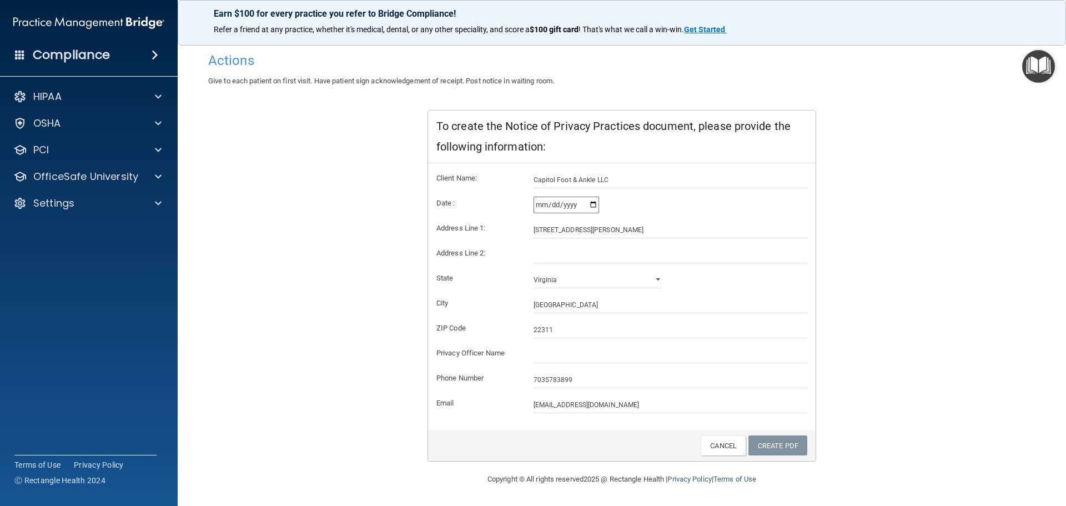
click at [619, 432] on div "Create PDF Cancel" at bounding box center [622, 446] width 388 height 32
click at [789, 450] on link "Create PDF" at bounding box center [778, 445] width 59 height 21
drag, startPoint x: 475, startPoint y: 238, endPoint x: 472, endPoint y: 246, distance: 9.2
click at [473, 242] on form "Client Name: Capitol Foot & Ankle LLC Date : [DATE] Address Line 1: [GEOGRAPHIC…" at bounding box center [622, 293] width 371 height 242
click at [470, 261] on div "Address Line 2:" at bounding box center [622, 255] width 388 height 17
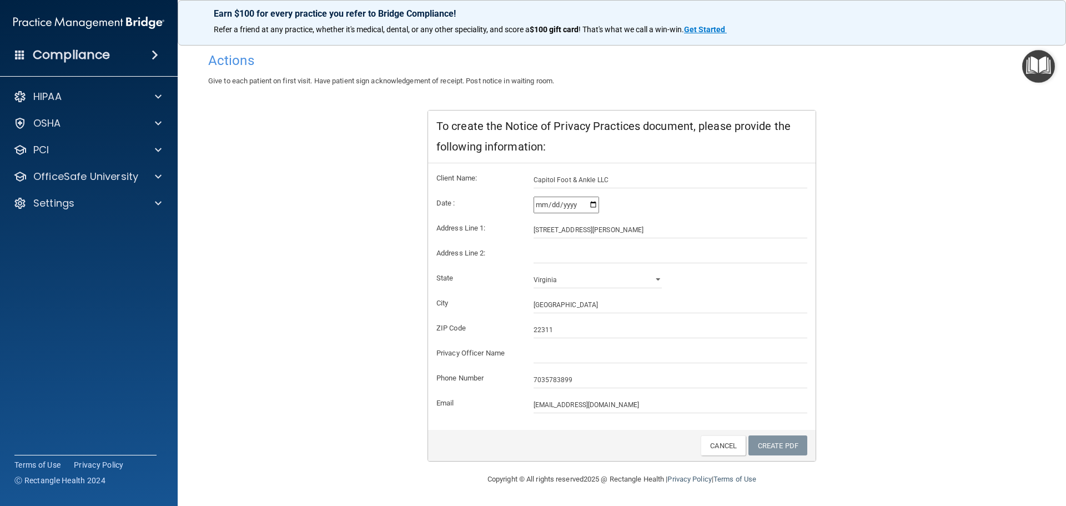
drag, startPoint x: 545, startPoint y: 244, endPoint x: 558, endPoint y: 253, distance: 15.3
click at [554, 251] on form "Client Name: Capitol Foot & Ankle LLC Date : [DATE] Address Line 1: [GEOGRAPHIC…" at bounding box center [622, 293] width 371 height 242
drag, startPoint x: 722, startPoint y: 268, endPoint x: 737, endPoint y: 304, distance: 38.6
click at [730, 286] on form "Client Name: Capitol Foot & Ankle LLC Date : [DATE] Address Line 1: [GEOGRAPHIC…" at bounding box center [622, 293] width 371 height 242
drag, startPoint x: 603, startPoint y: 452, endPoint x: 601, endPoint y: 438, distance: 14.5
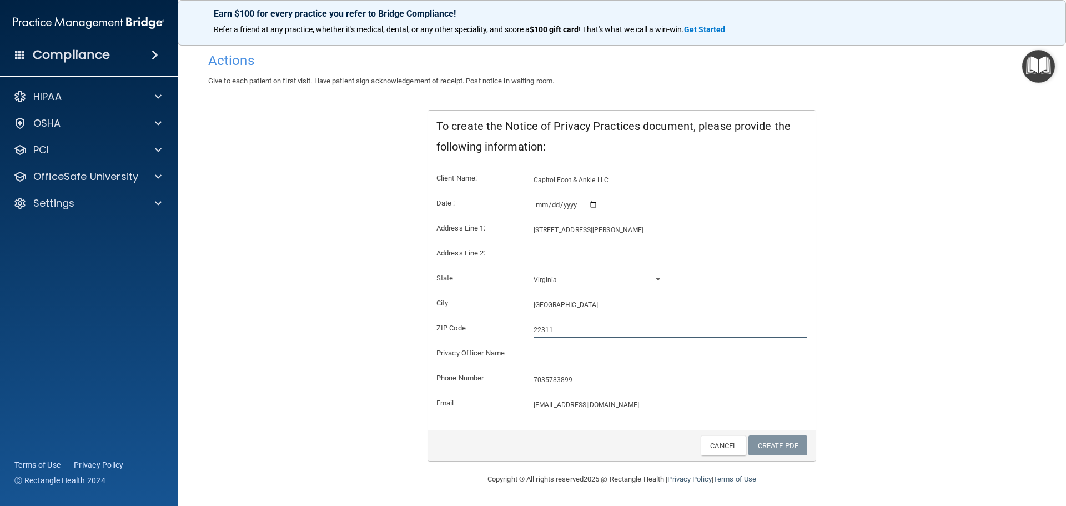
click at [604, 455] on div "To create the Notice of Privacy Practices document, please provide the followin…" at bounding box center [622, 286] width 389 height 352
click at [774, 442] on link "Create PDF" at bounding box center [778, 445] width 59 height 21
click at [937, 275] on div "Notice of Privacy Practices This notice describes how health and medical inform…" at bounding box center [622, 234] width 828 height 456
click at [759, 447] on link "Create PDF" at bounding box center [778, 445] width 59 height 21
drag, startPoint x: 783, startPoint y: 446, endPoint x: 669, endPoint y: 357, distance: 144.9
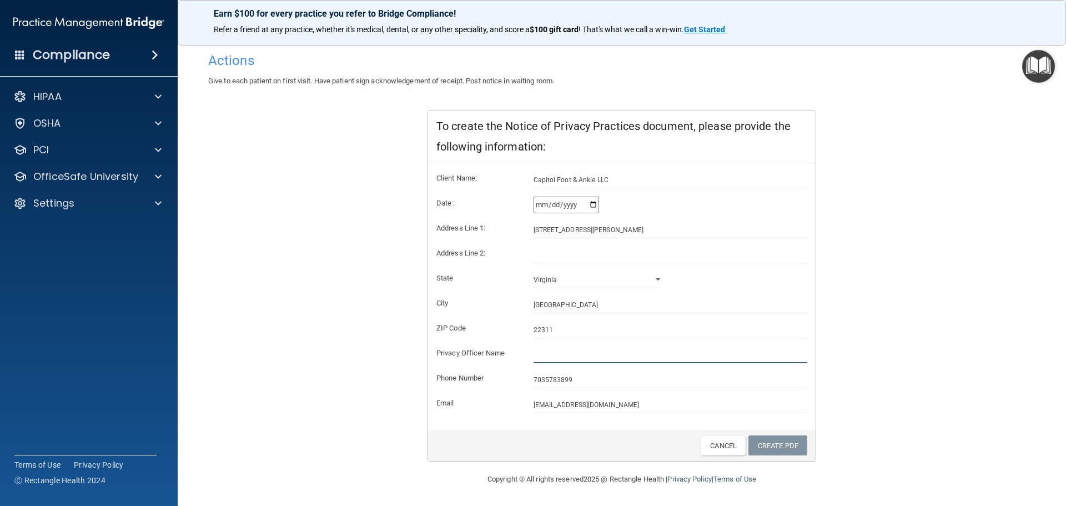
click at [669, 357] on input "text" at bounding box center [671, 355] width 274 height 17
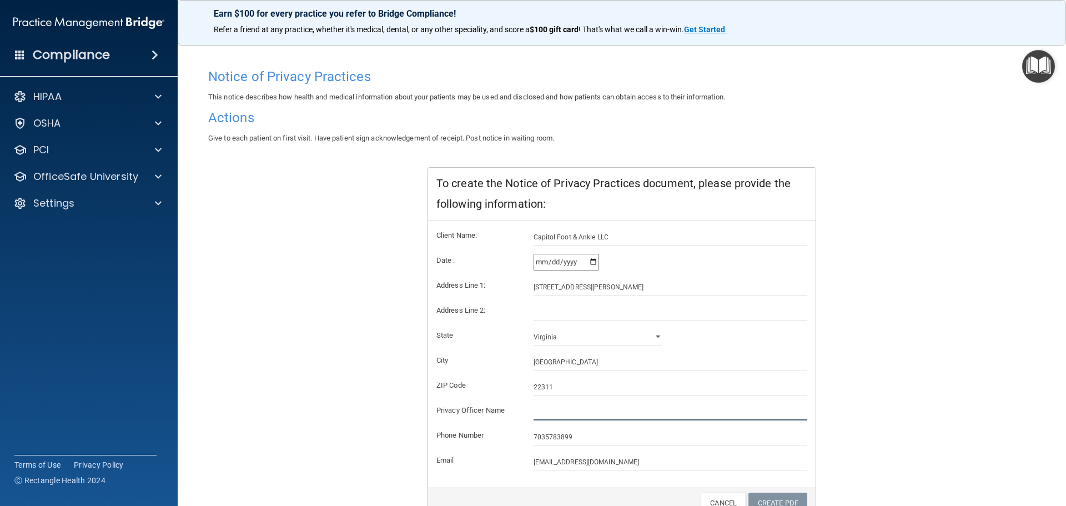
scroll to position [0, 0]
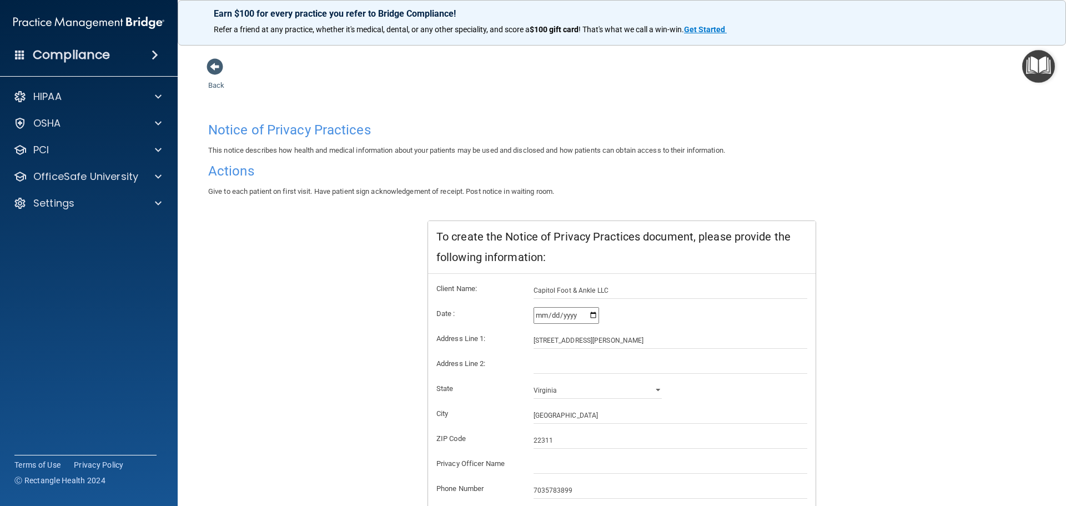
click at [237, 131] on h4 "Notice of Privacy Practices" at bounding box center [622, 130] width 828 height 14
click at [68, 141] on div "PCI" at bounding box center [89, 150] width 178 height 22
click at [81, 174] on p "OfficeSafe University" at bounding box center [85, 176] width 105 height 13
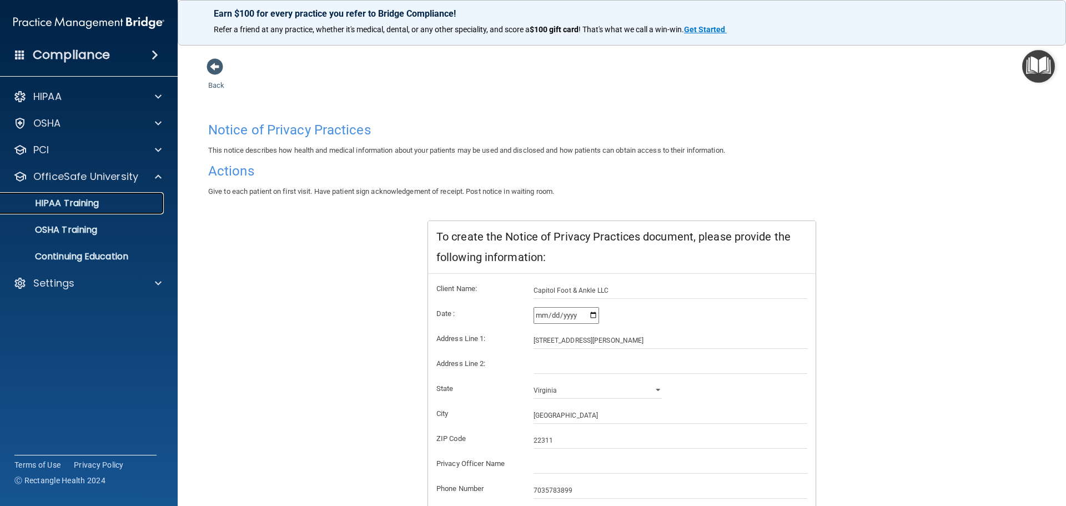
click at [87, 201] on p "HIPAA Training" at bounding box center [53, 203] width 92 height 11
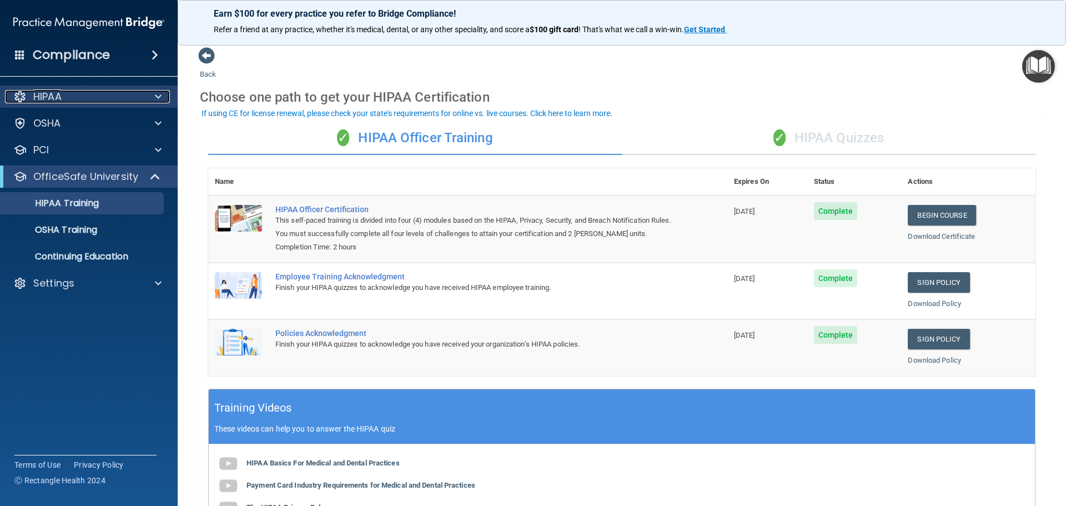
click at [84, 92] on div "HIPAA" at bounding box center [74, 96] width 138 height 13
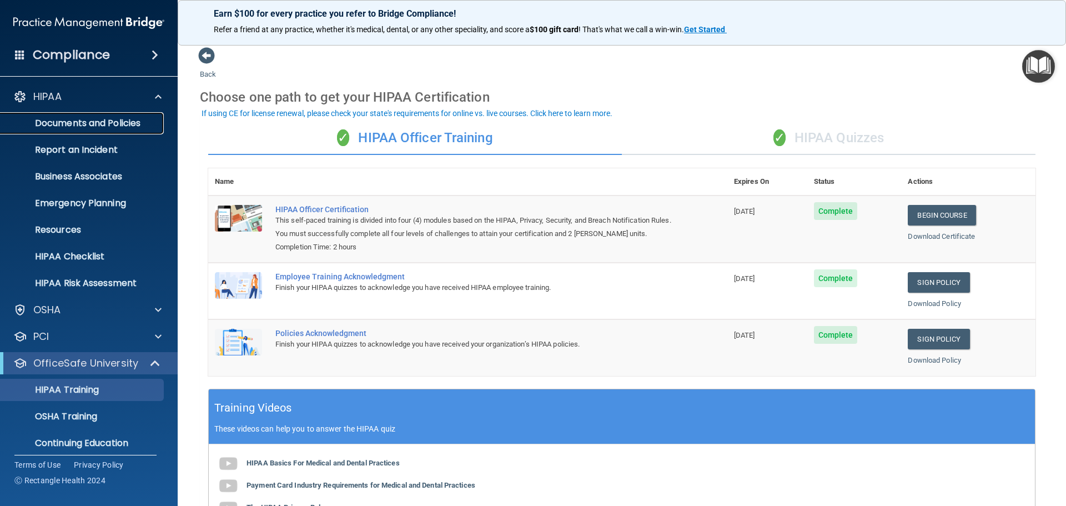
click at [121, 124] on p "Documents and Policies" at bounding box center [83, 123] width 152 height 11
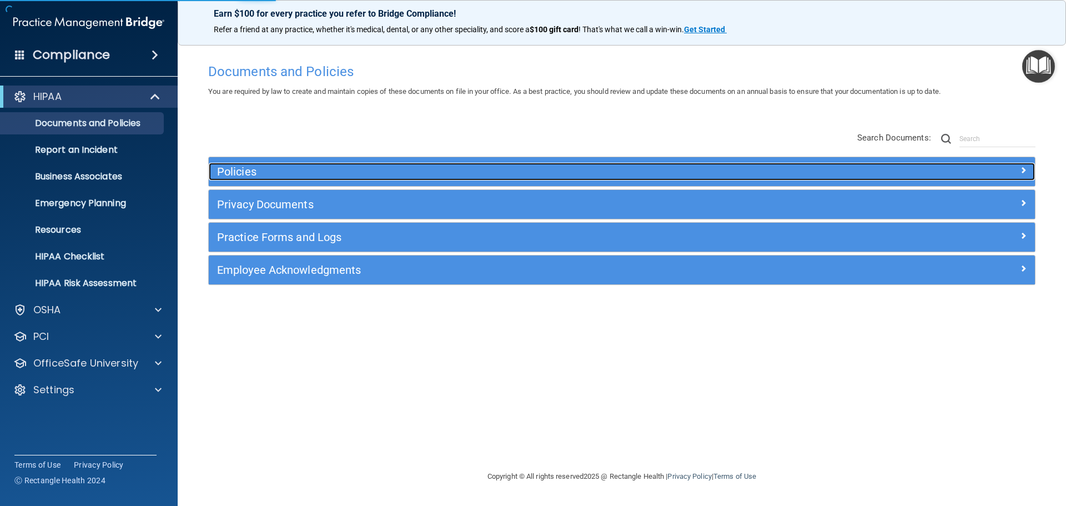
click at [252, 169] on h5 "Policies" at bounding box center [518, 172] width 603 height 12
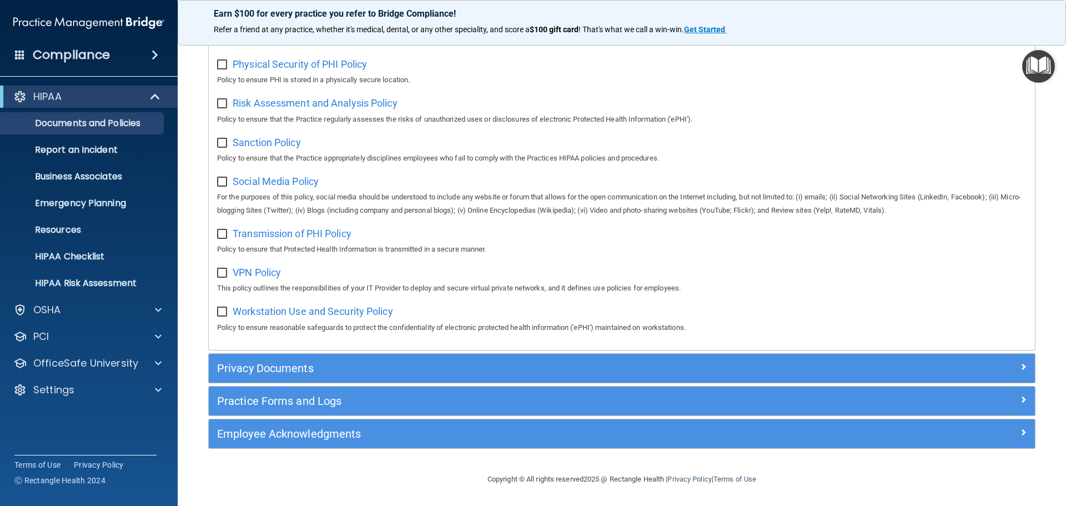
scroll to position [743, 0]
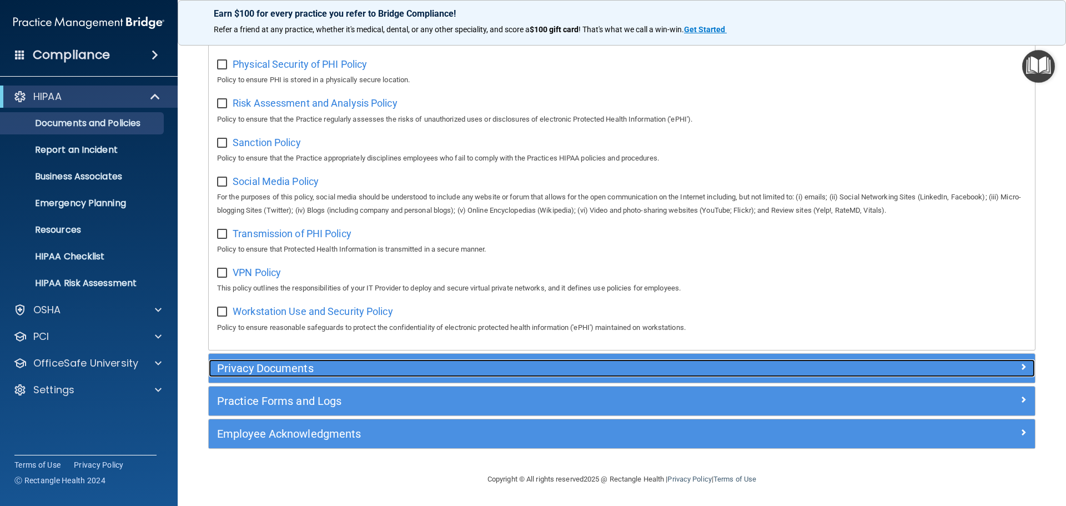
click at [285, 368] on h5 "Privacy Documents" at bounding box center [518, 368] width 603 height 12
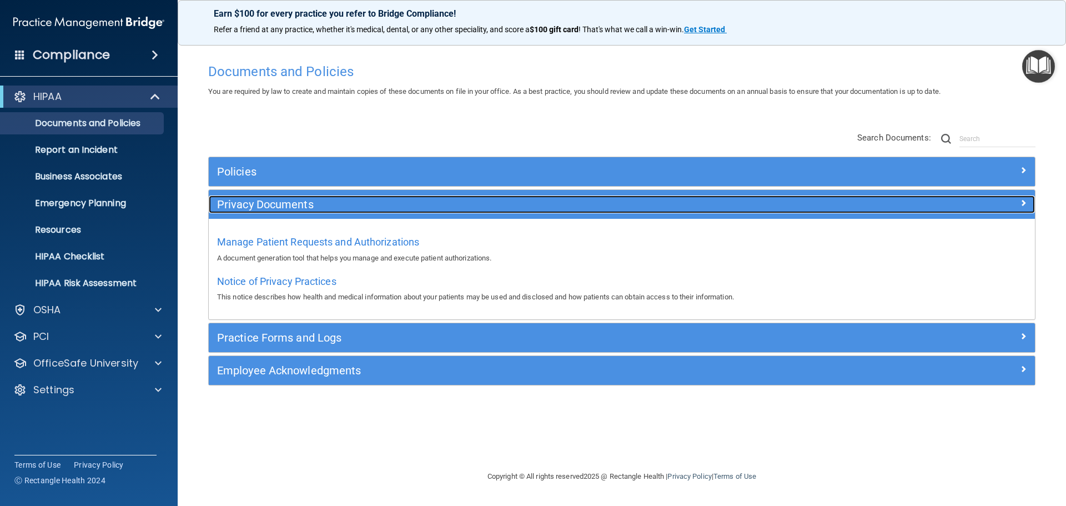
scroll to position [0, 0]
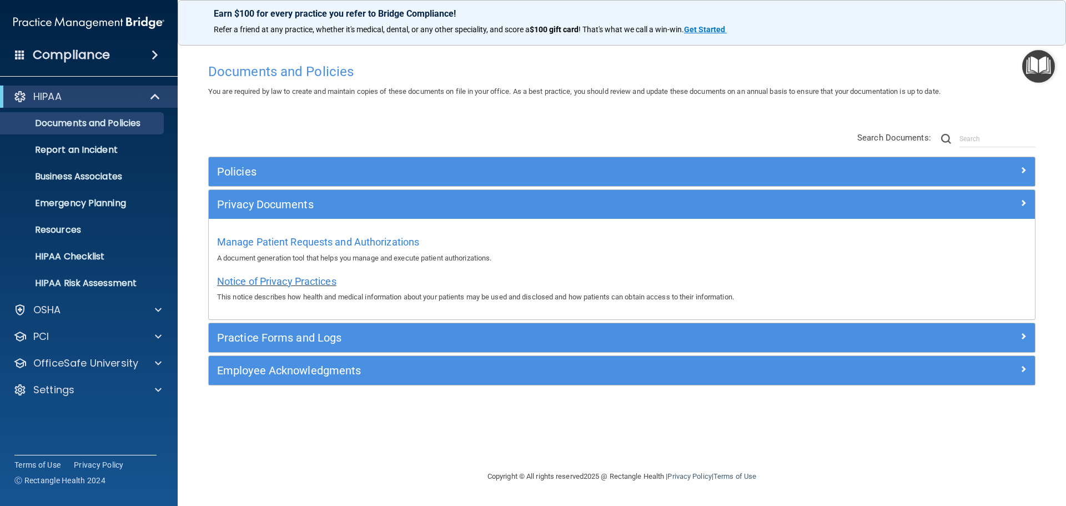
click at [275, 277] on span "Notice of Privacy Practices" at bounding box center [276, 282] width 119 height 12
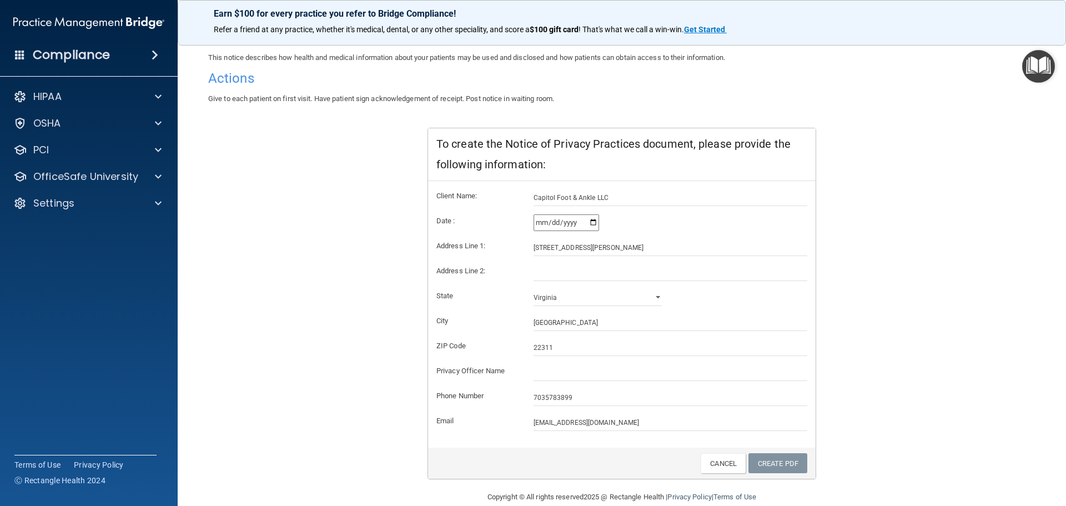
scroll to position [111, 0]
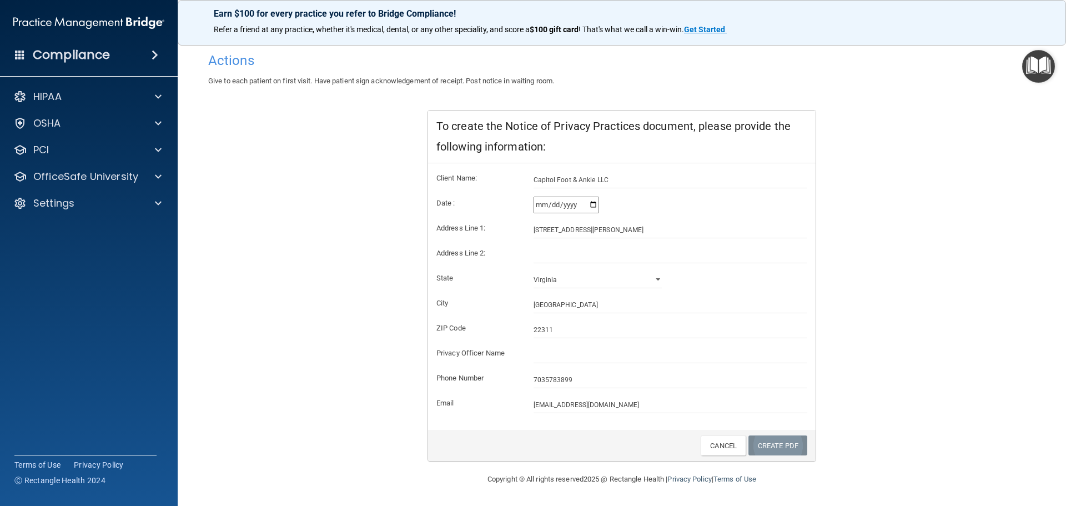
click at [771, 437] on link "Create PDF" at bounding box center [778, 445] width 59 height 21
click at [773, 445] on link "Create PDF" at bounding box center [778, 445] width 59 height 21
click at [723, 447] on link "Cancel" at bounding box center [723, 445] width 45 height 21
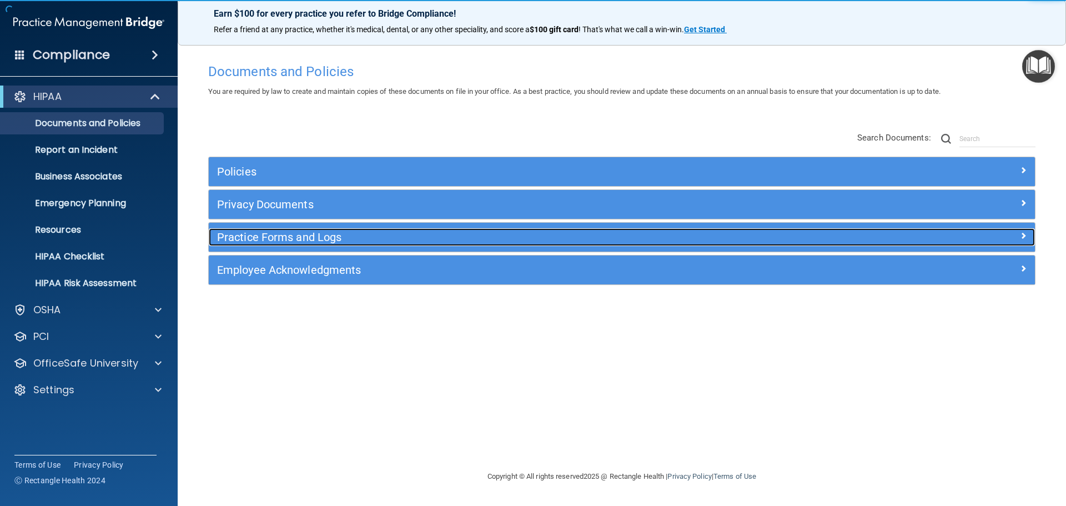
click at [315, 234] on h5 "Practice Forms and Logs" at bounding box center [518, 237] width 603 height 12
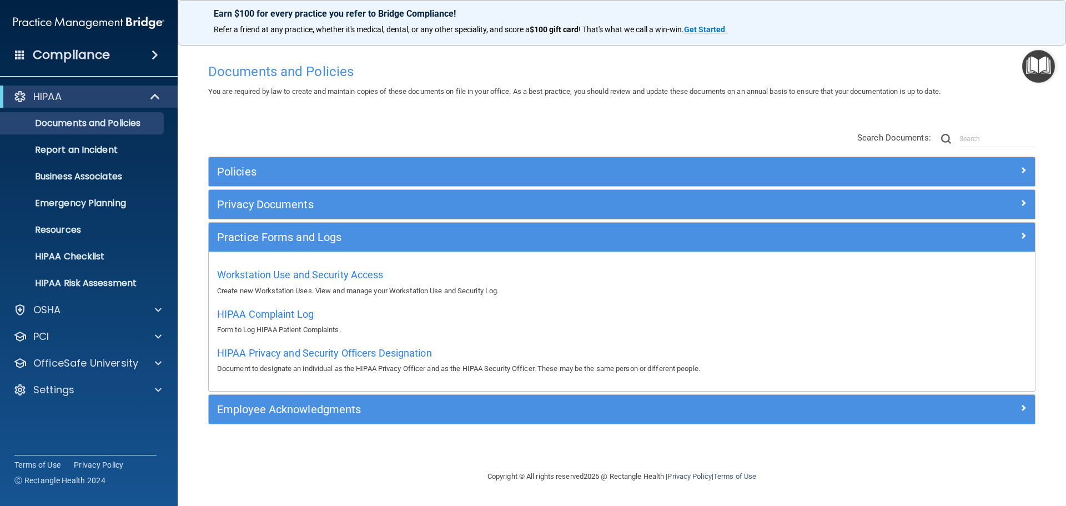
click at [262, 194] on div "Privacy Documents" at bounding box center [622, 204] width 827 height 29
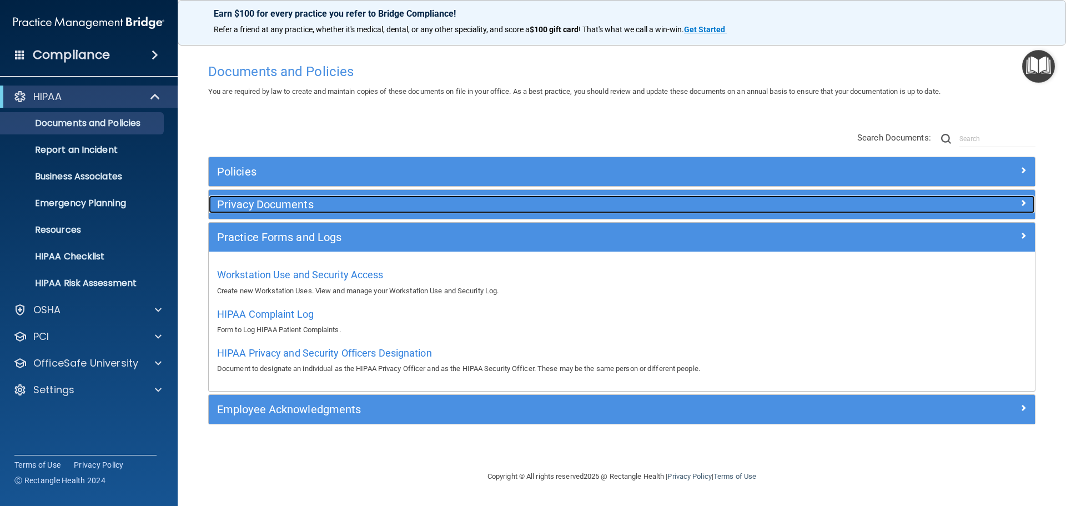
click at [260, 206] on h5 "Privacy Documents" at bounding box center [518, 204] width 603 height 12
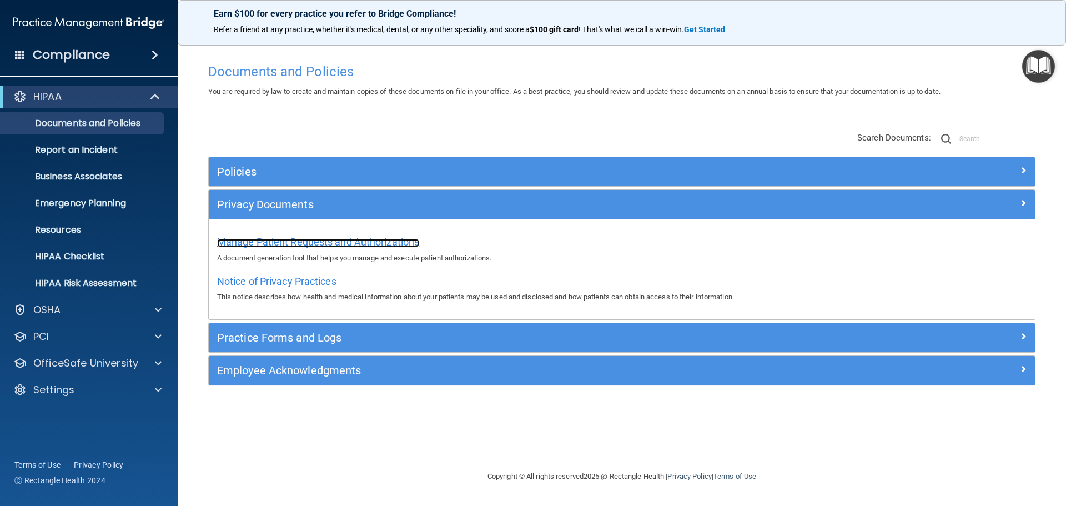
click at [251, 244] on span "Manage Patient Requests and Authorizations" at bounding box center [318, 242] width 202 height 12
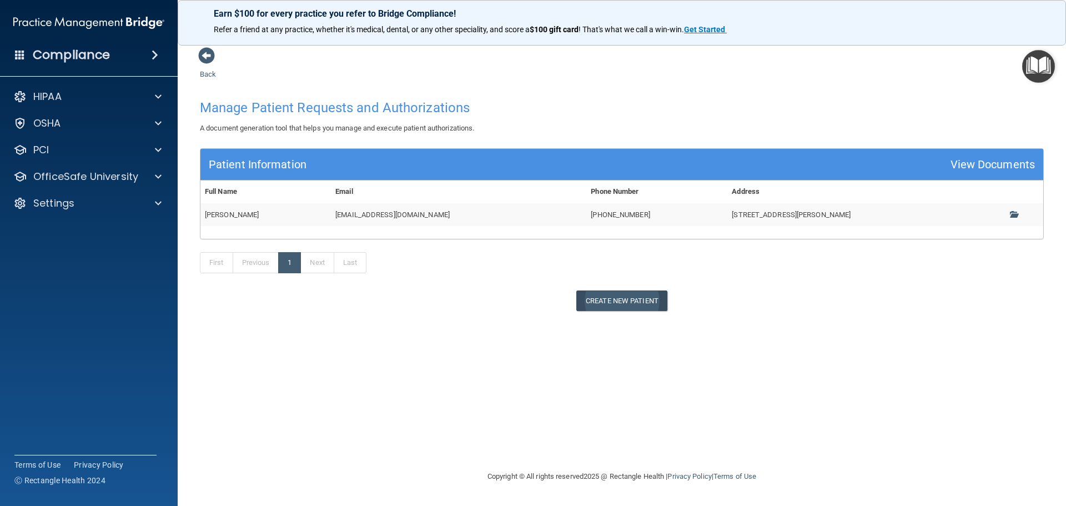
drag, startPoint x: 566, startPoint y: 306, endPoint x: 622, endPoint y: 306, distance: 56.1
click at [618, 307] on div "Create New Patient" at bounding box center [622, 301] width 861 height 21
click at [1013, 218] on link at bounding box center [1018, 215] width 16 height 8
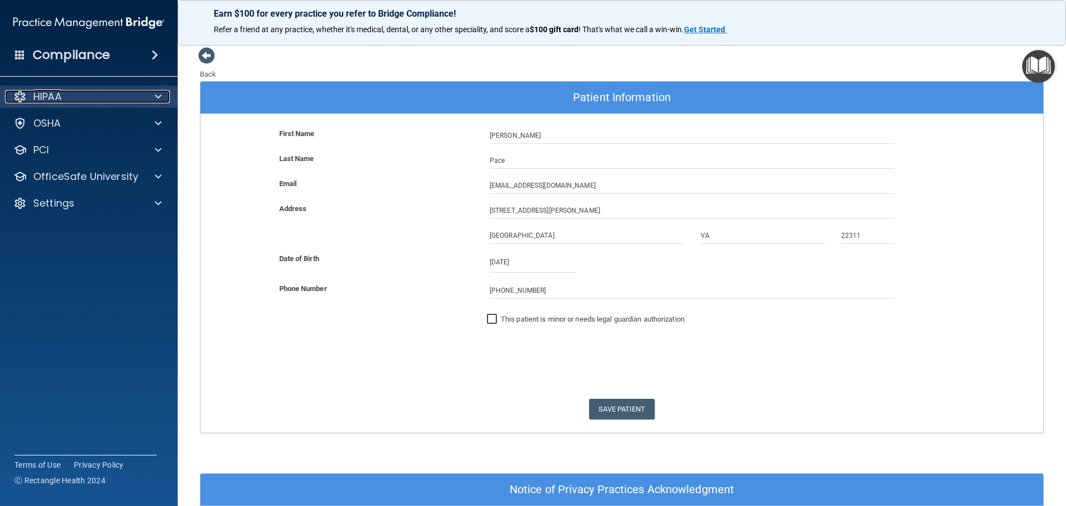
click at [88, 91] on div "HIPAA" at bounding box center [74, 96] width 138 height 13
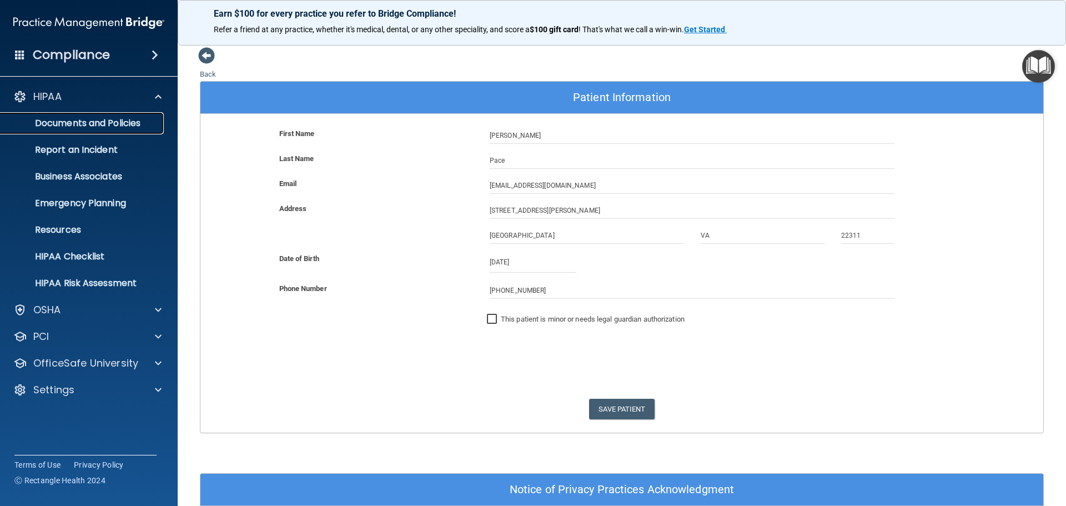
click at [79, 120] on p "Documents and Policies" at bounding box center [83, 123] width 152 height 11
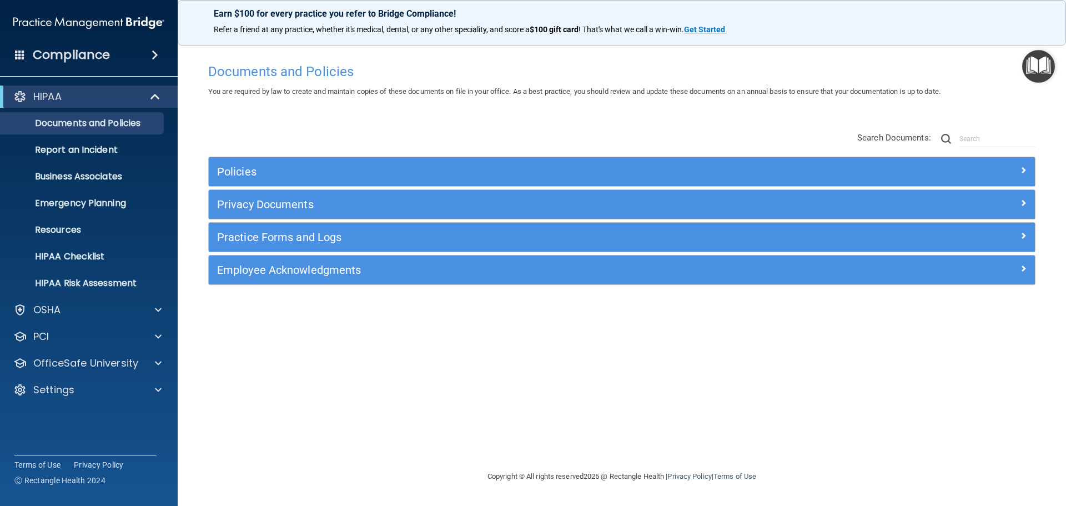
drag, startPoint x: 268, startPoint y: 70, endPoint x: 286, endPoint y: 70, distance: 17.2
click at [271, 70] on h4 "Documents and Policies" at bounding box center [622, 71] width 828 height 14
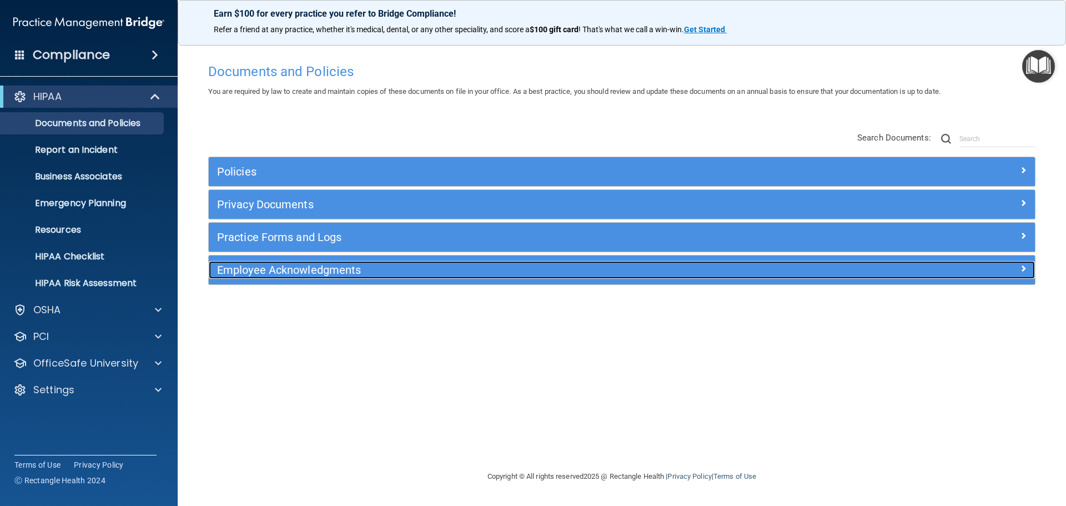
click at [342, 270] on h5 "Employee Acknowledgments" at bounding box center [518, 270] width 603 height 12
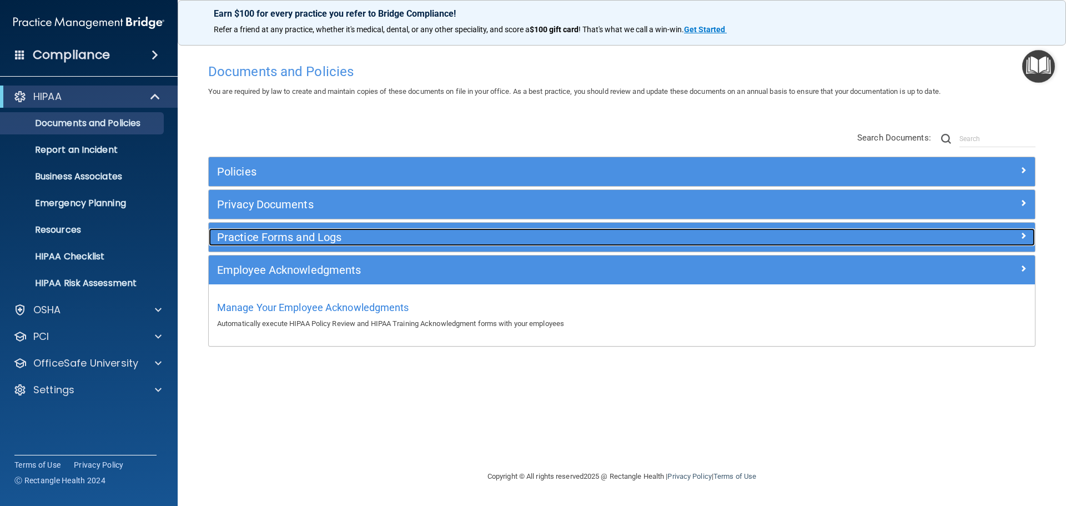
click at [265, 241] on h5 "Practice Forms and Logs" at bounding box center [518, 237] width 603 height 12
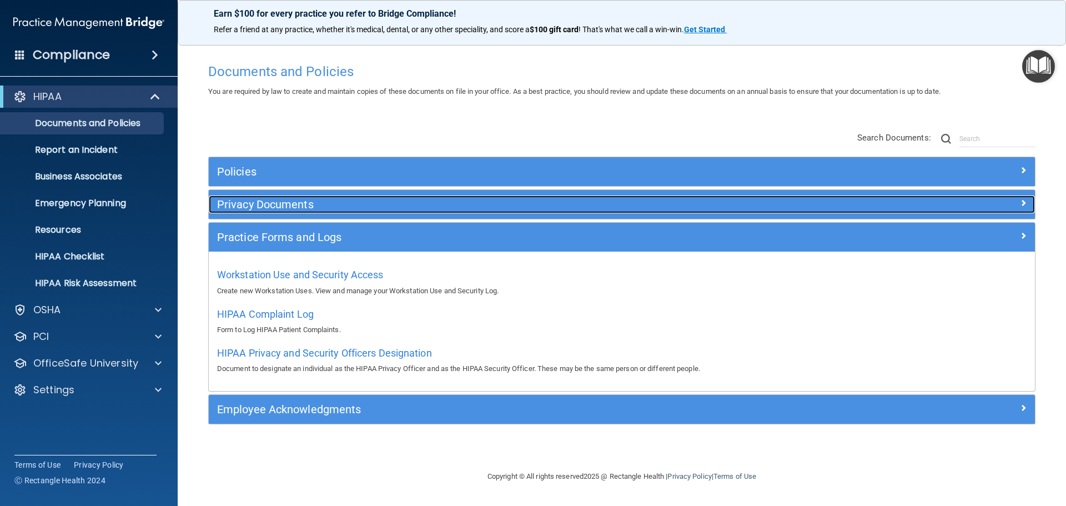
click at [276, 204] on h5 "Privacy Documents" at bounding box center [518, 204] width 603 height 12
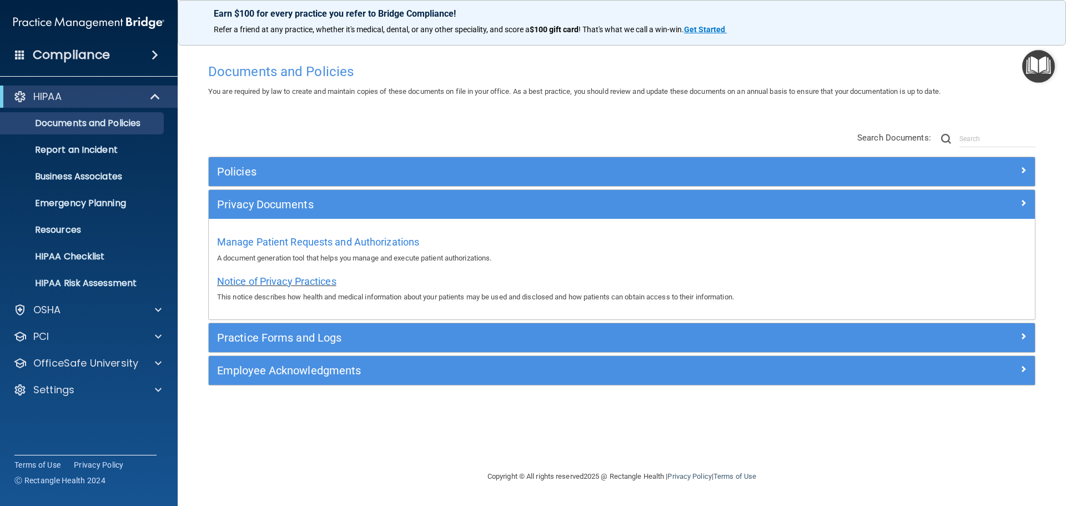
click at [245, 281] on span "Notice of Privacy Practices" at bounding box center [276, 282] width 119 height 12
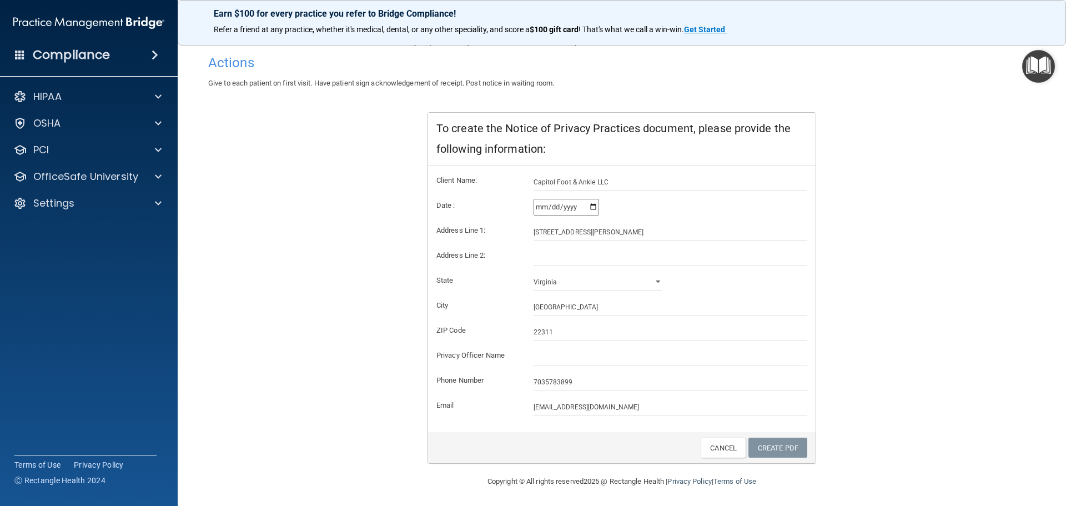
scroll to position [111, 0]
click at [615, 182] on input "Capitol Foot & Ankle LLC" at bounding box center [671, 180] width 274 height 17
click at [537, 351] on input "text" at bounding box center [671, 355] width 274 height 17
type input "[PERSON_NAME]"
click at [772, 442] on link "Create PDF" at bounding box center [778, 445] width 59 height 21
